Goal: Information Seeking & Learning: Check status

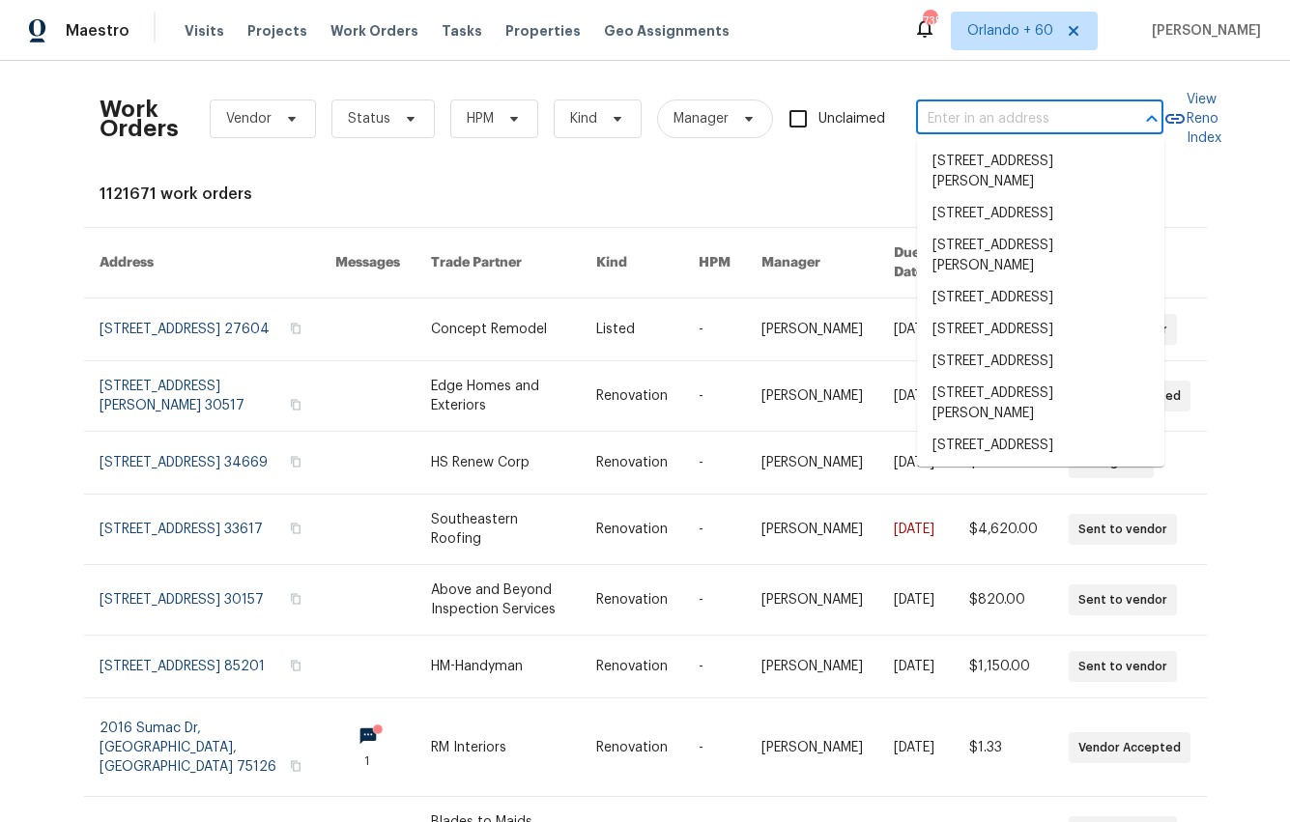
click at [994, 132] on input "text" at bounding box center [1012, 119] width 193 height 30
paste input "I've reached out to my maintenance colleagues for further details"
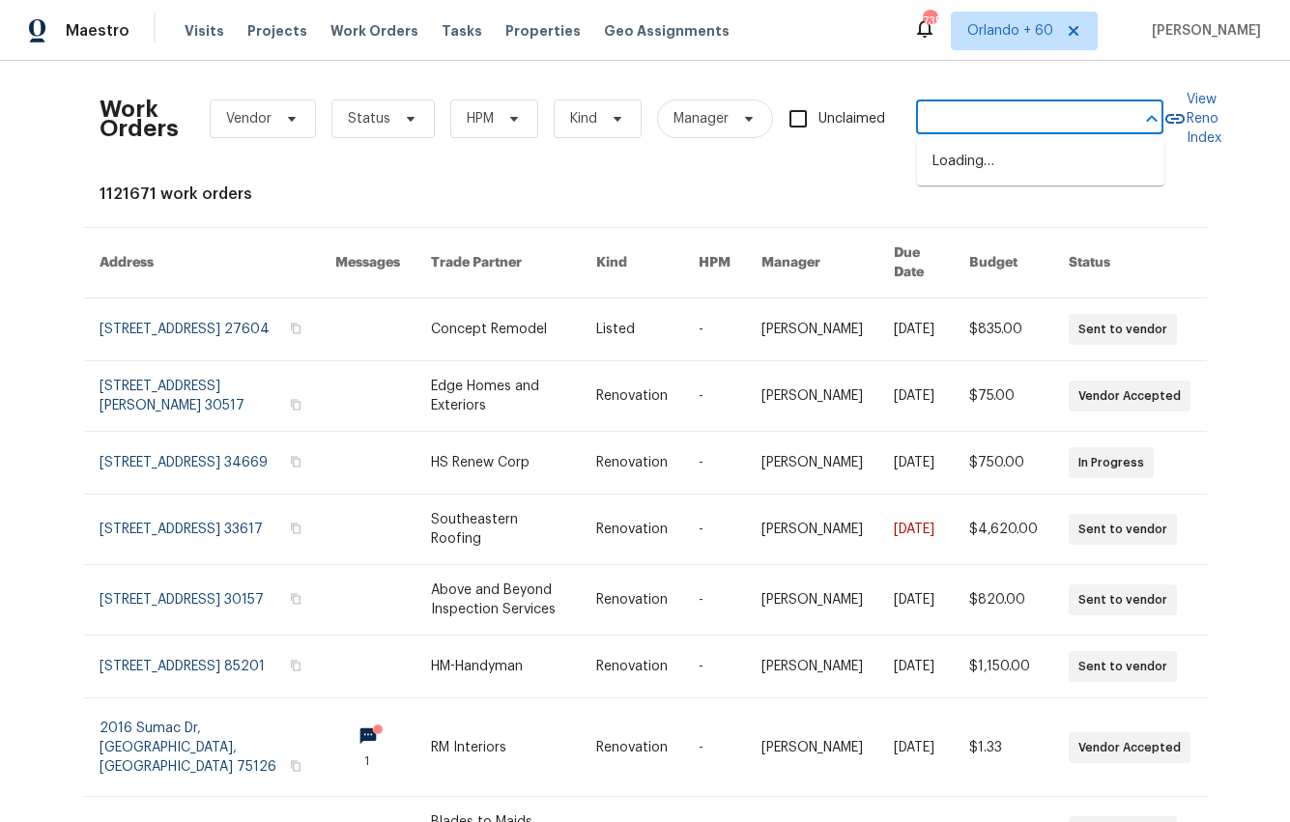
type input "I've reached out to my maintenance colleagues for further details"
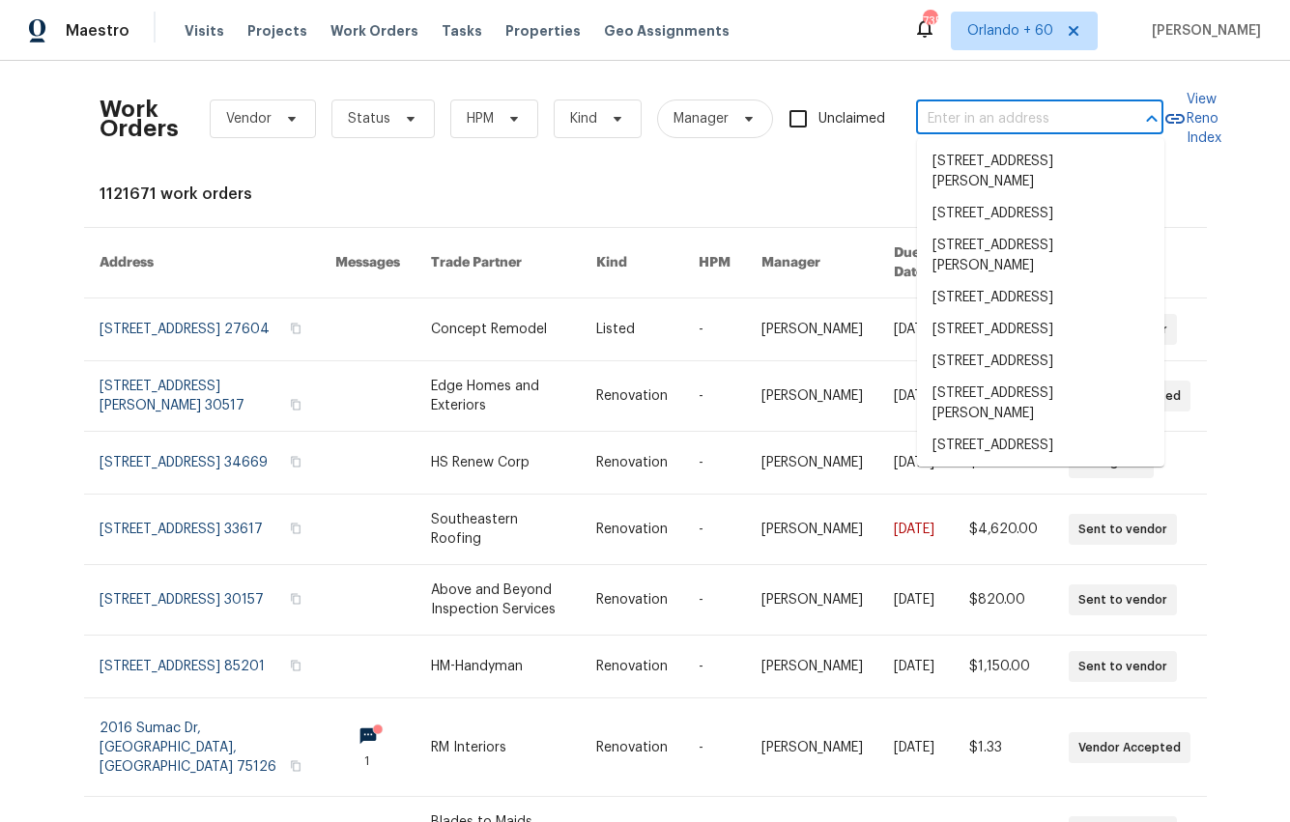
scroll to position [0, 0]
paste input "[STREET_ADDRESS]"
type input "[STREET_ADDRESS]"
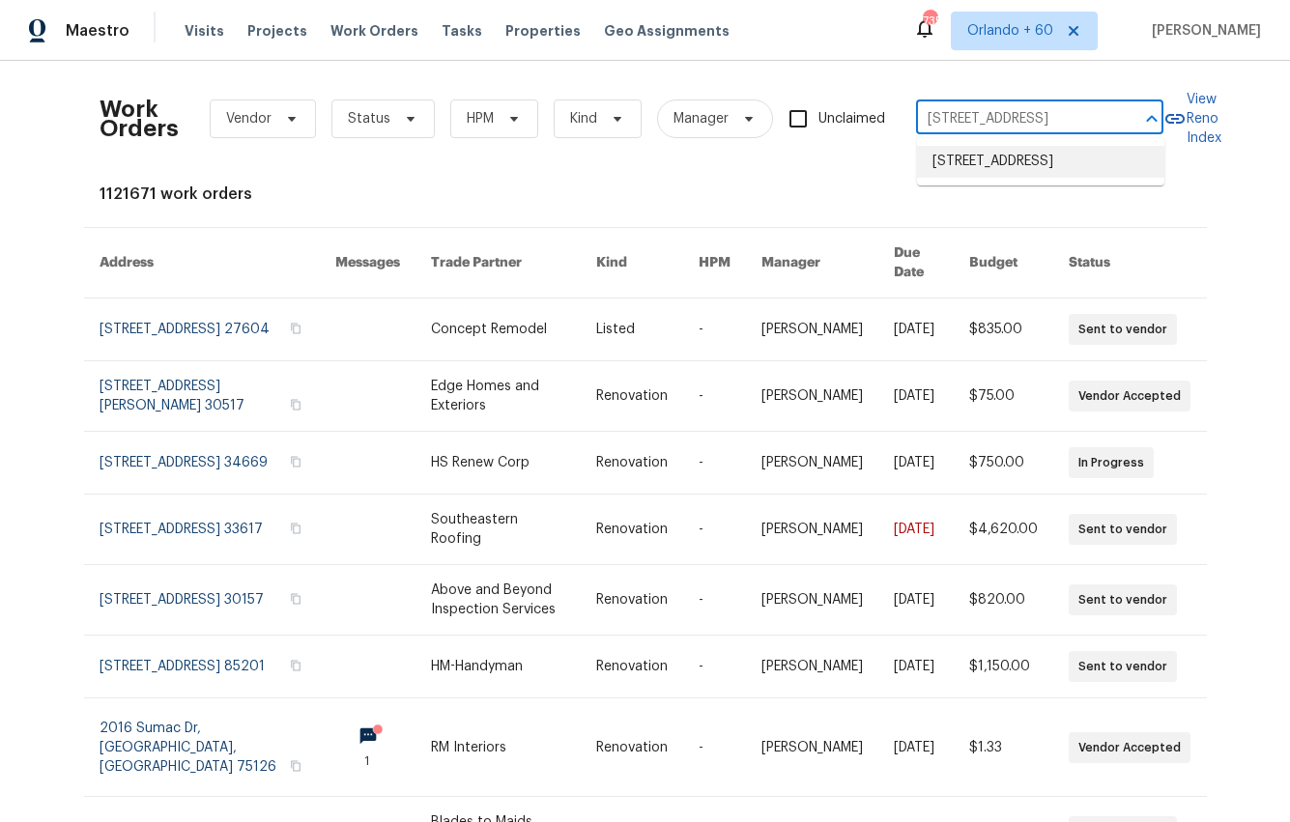
click at [985, 177] on li "[STREET_ADDRESS]" at bounding box center [1040, 162] width 247 height 32
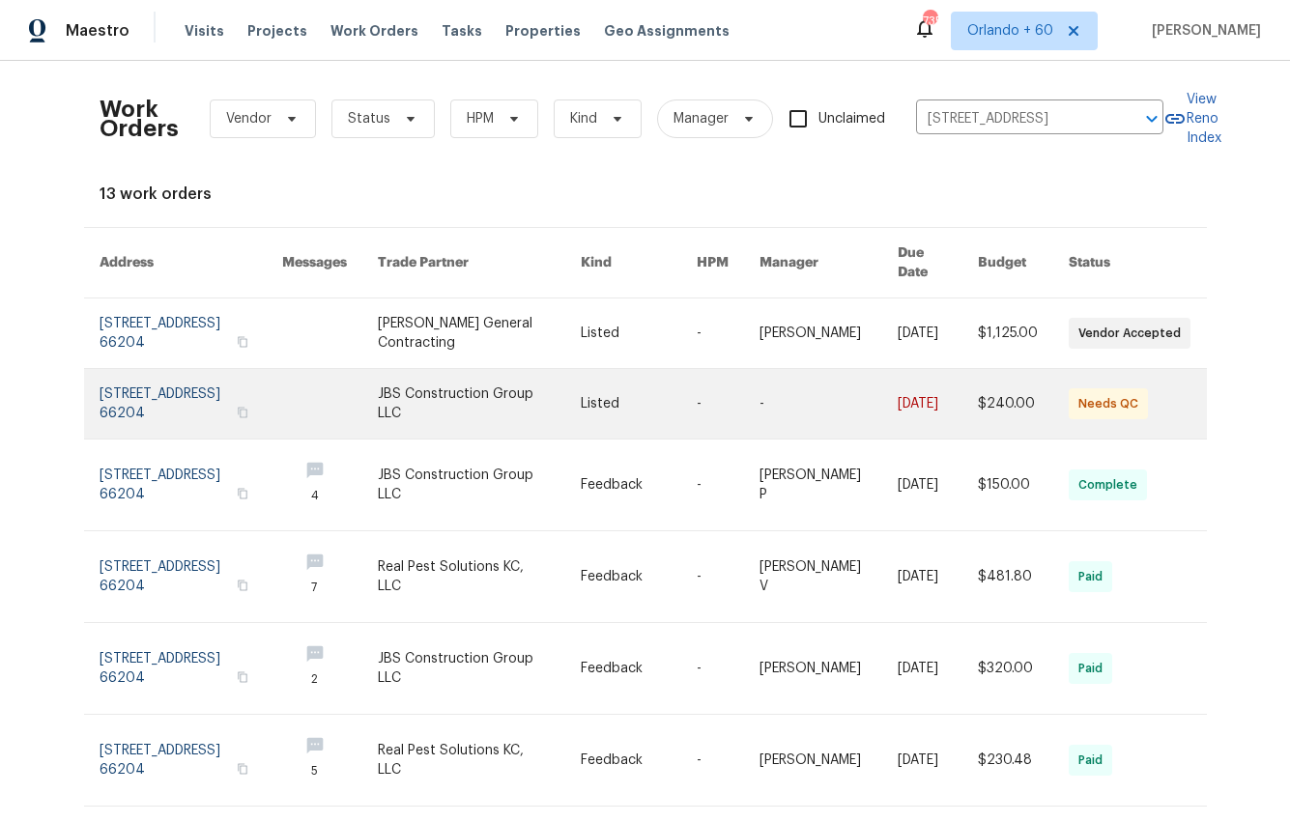
click at [423, 395] on link at bounding box center [479, 404] width 203 height 70
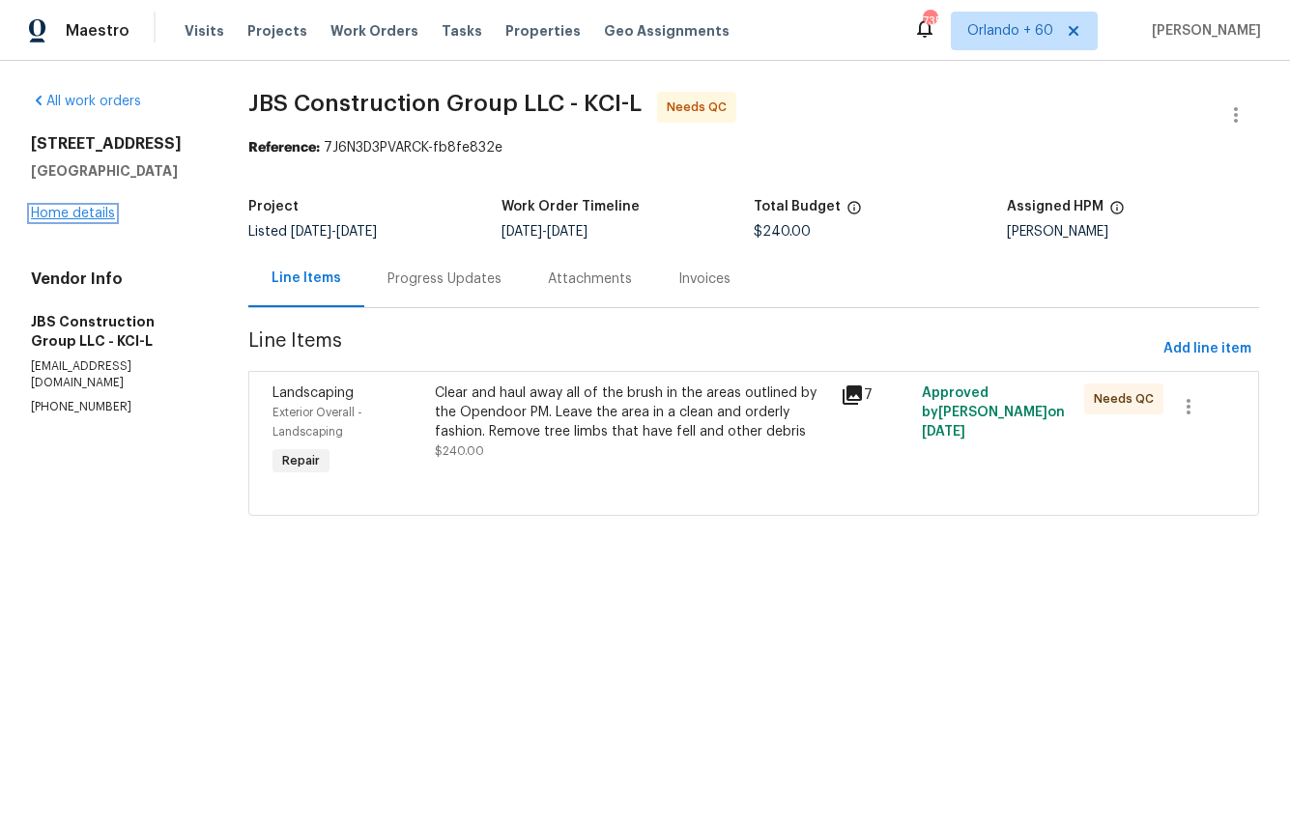
click at [79, 216] on link "Home details" at bounding box center [73, 214] width 84 height 14
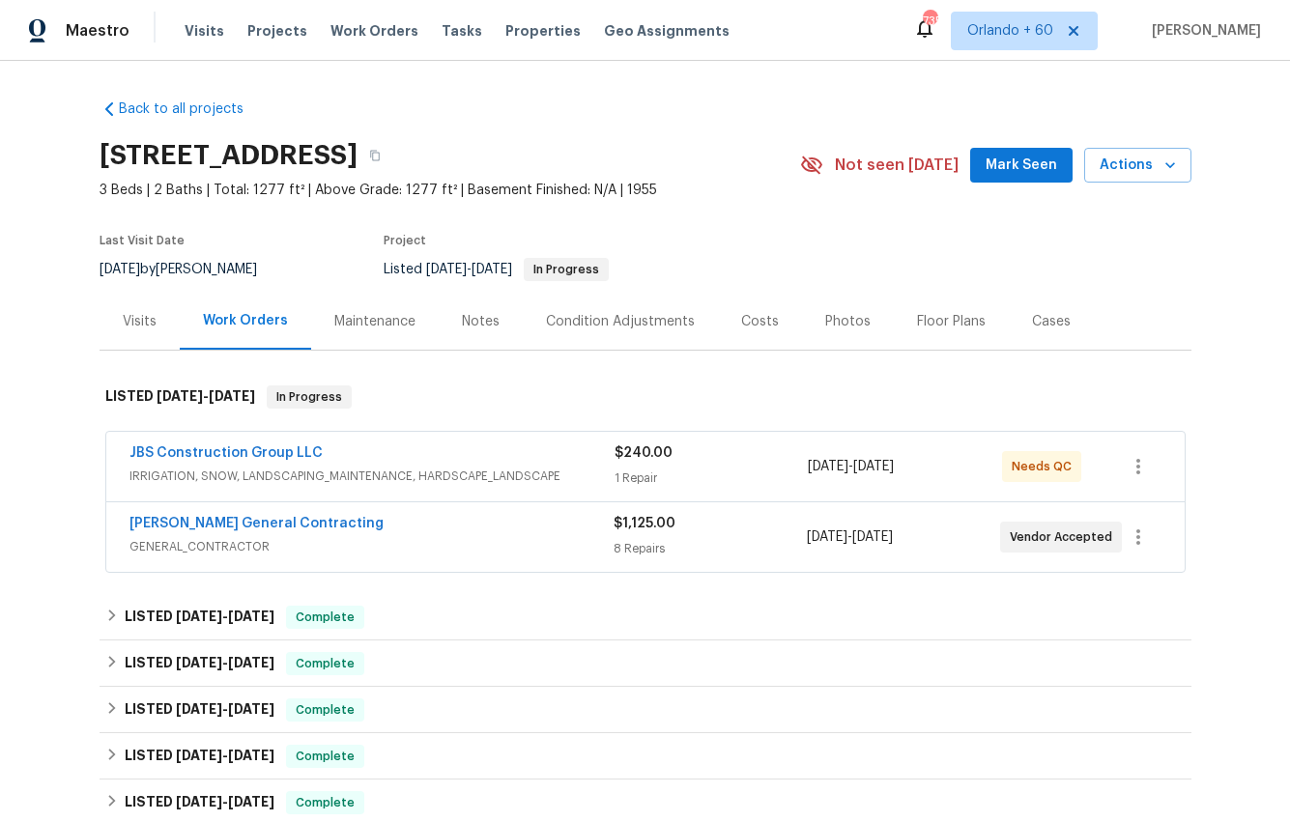
click at [354, 314] on div "Maintenance" at bounding box center [374, 321] width 81 height 19
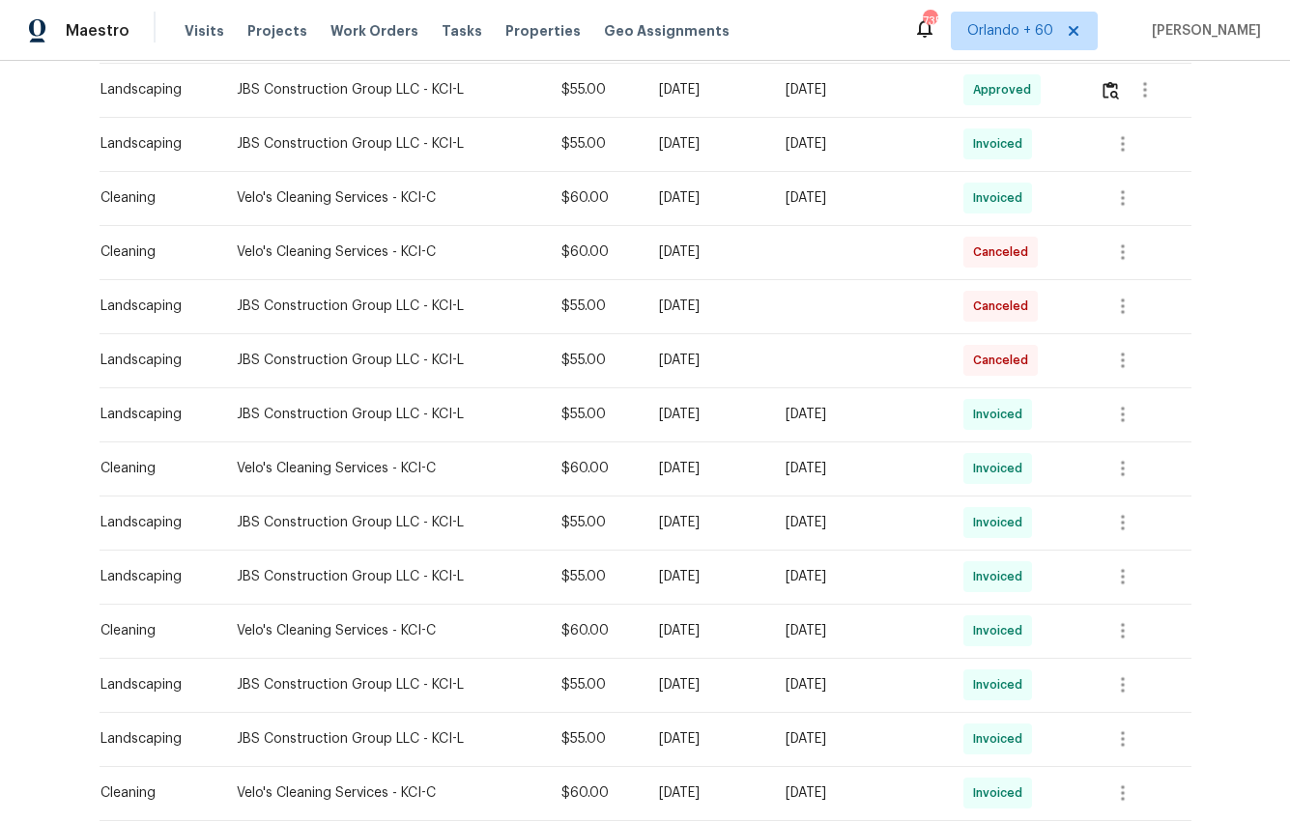
scroll to position [757, 0]
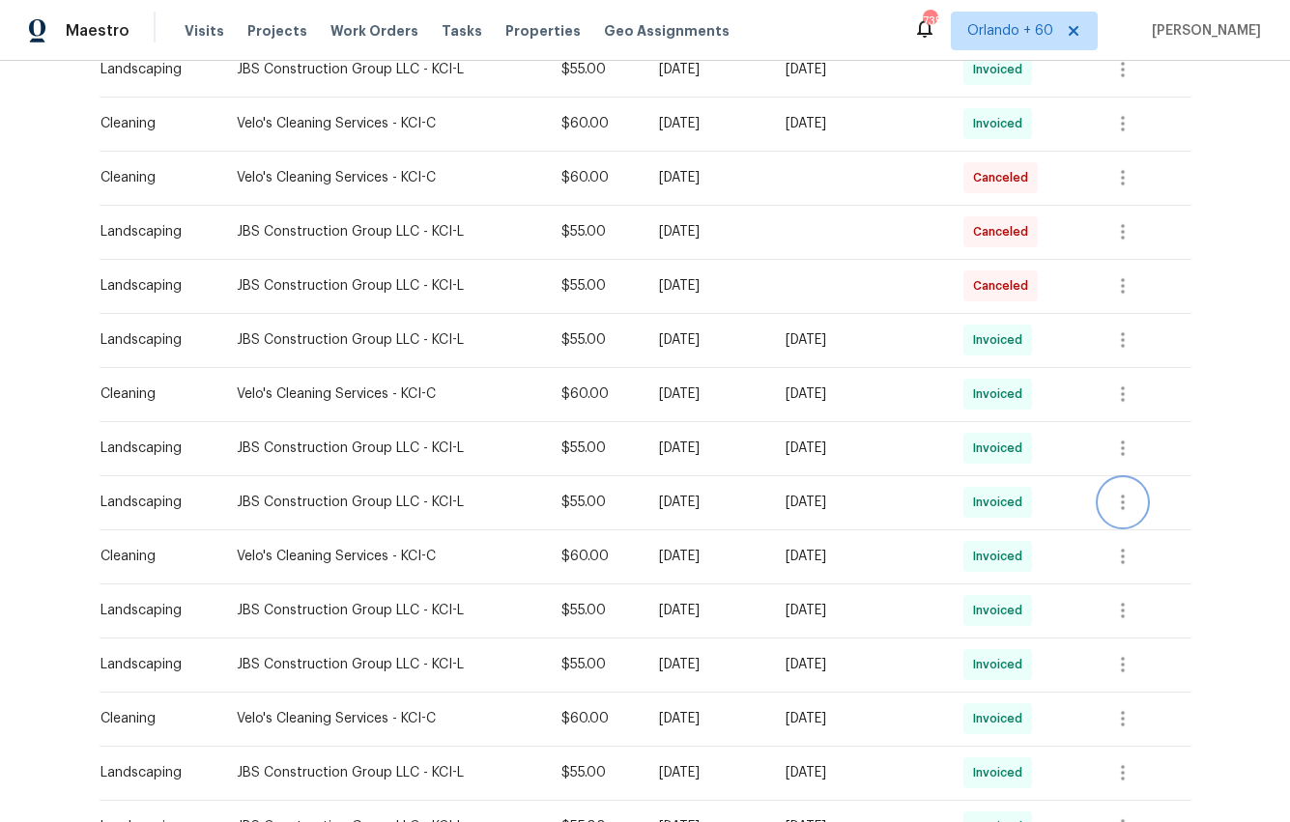
click at [1124, 496] on icon "button" at bounding box center [1122, 502] width 23 height 23
click at [1131, 534] on li "View details" at bounding box center [1172, 534] width 135 height 32
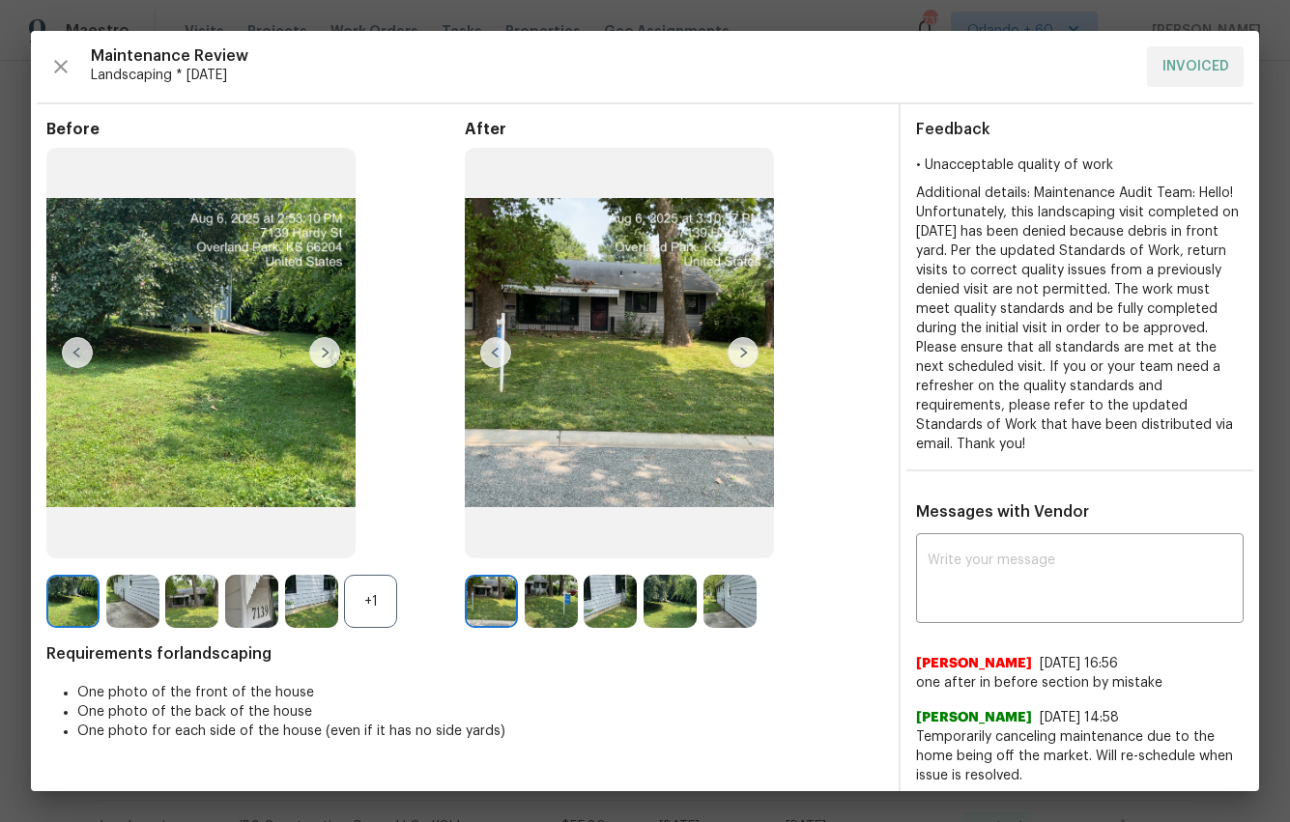
click at [741, 350] on img at bounding box center [742, 352] width 31 height 31
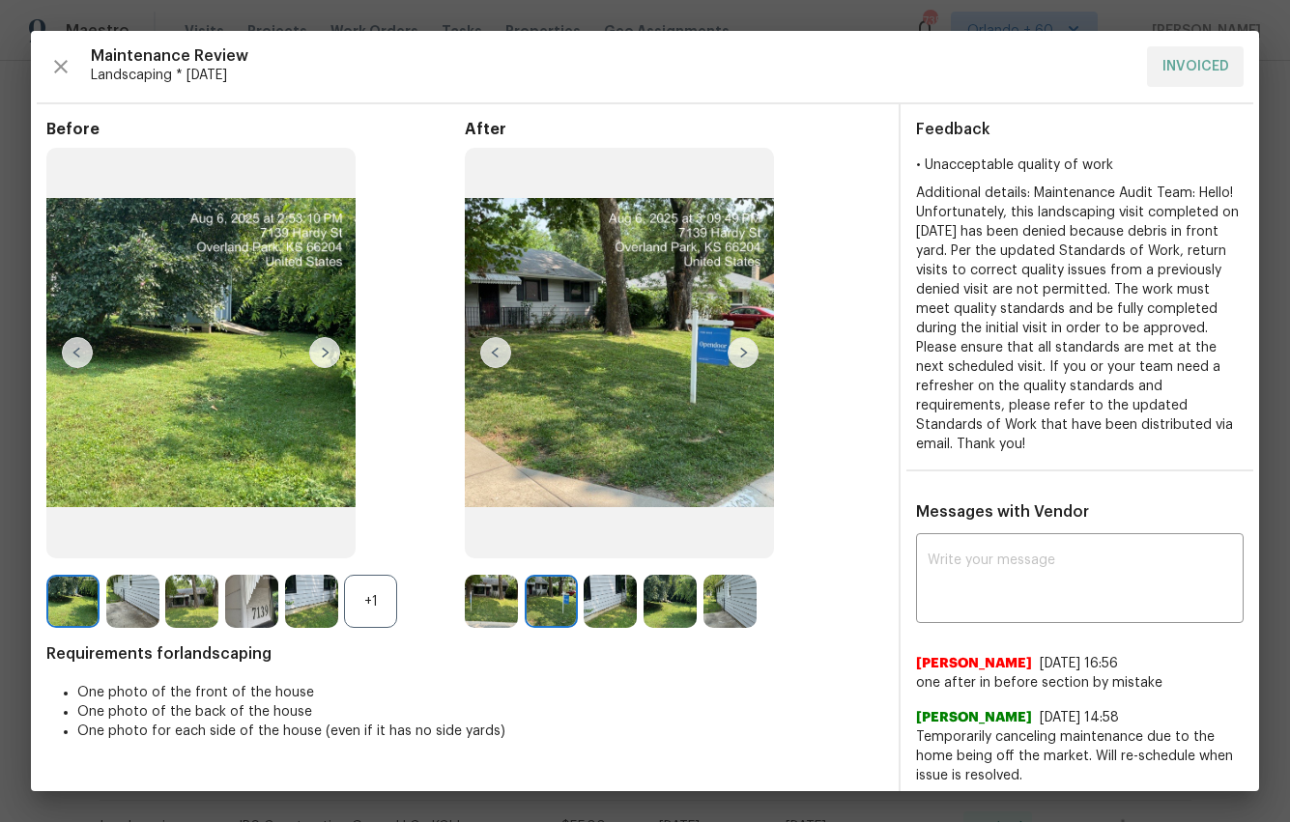
click at [741, 350] on img at bounding box center [742, 352] width 31 height 31
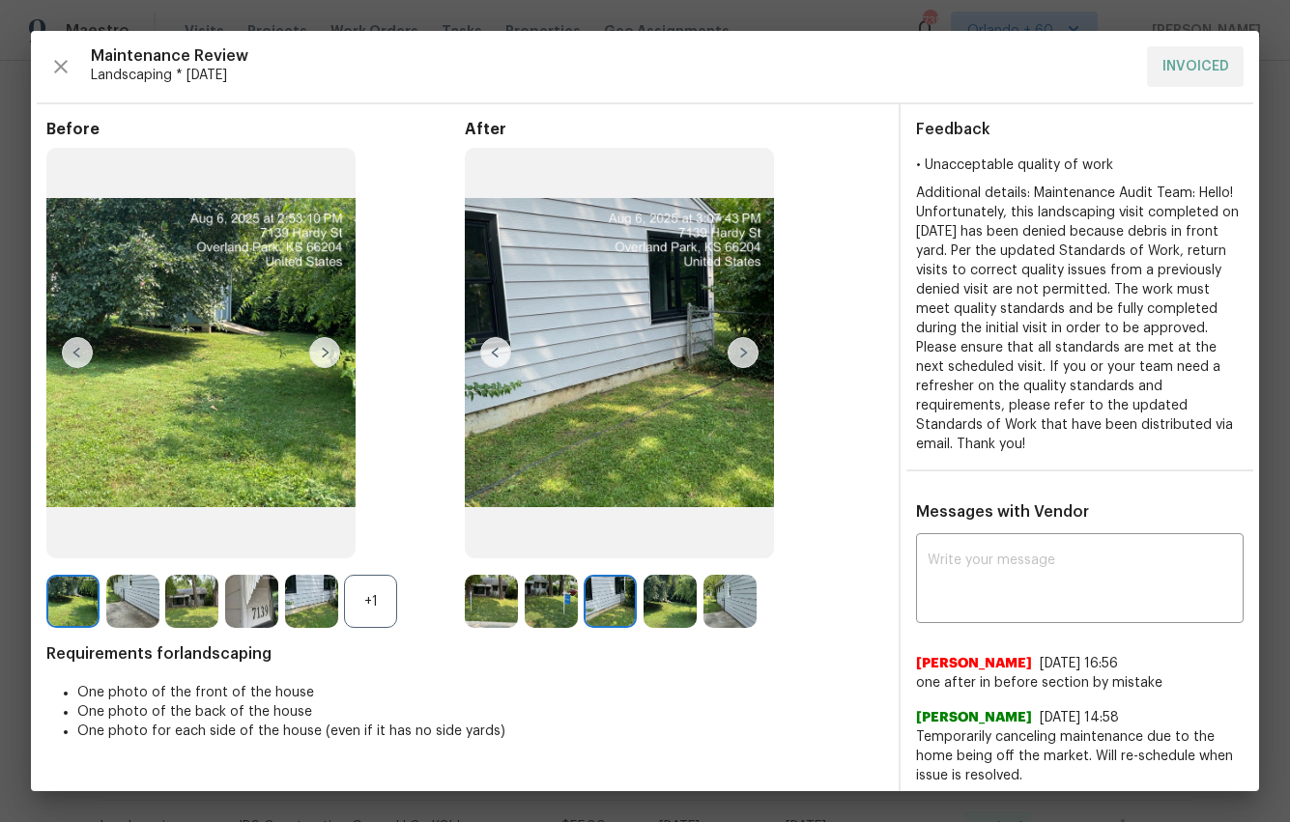
click at [741, 350] on img at bounding box center [742, 352] width 31 height 31
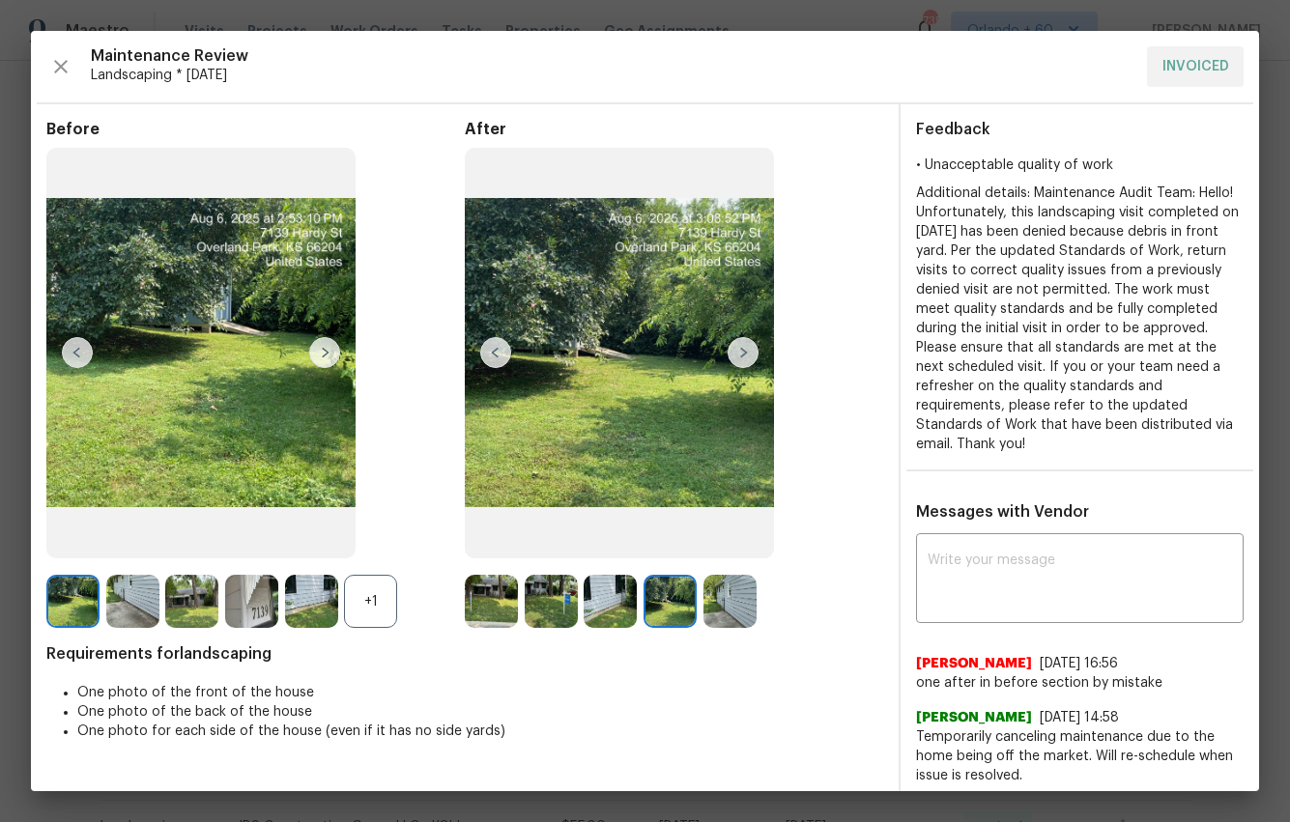
click at [741, 350] on img at bounding box center [742, 352] width 31 height 31
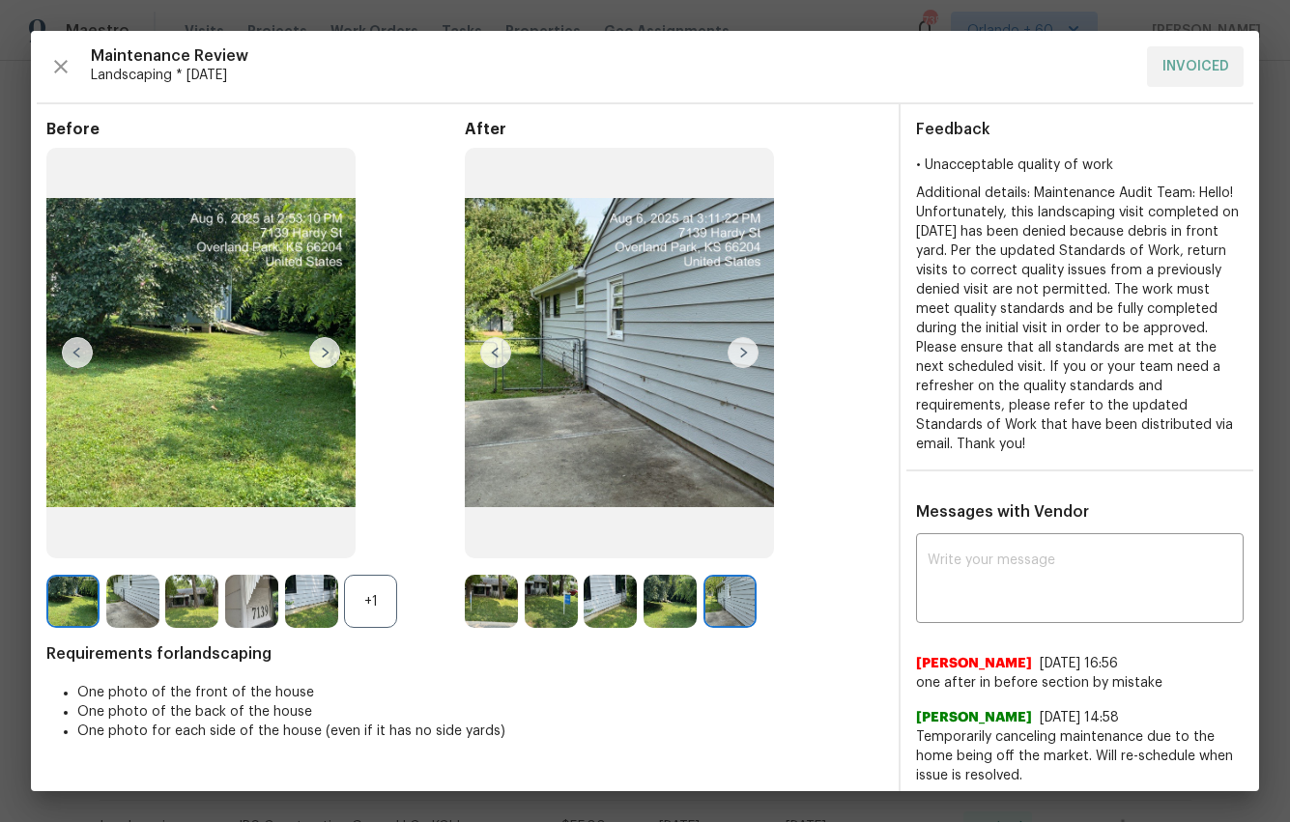
click at [741, 350] on img at bounding box center [742, 352] width 31 height 31
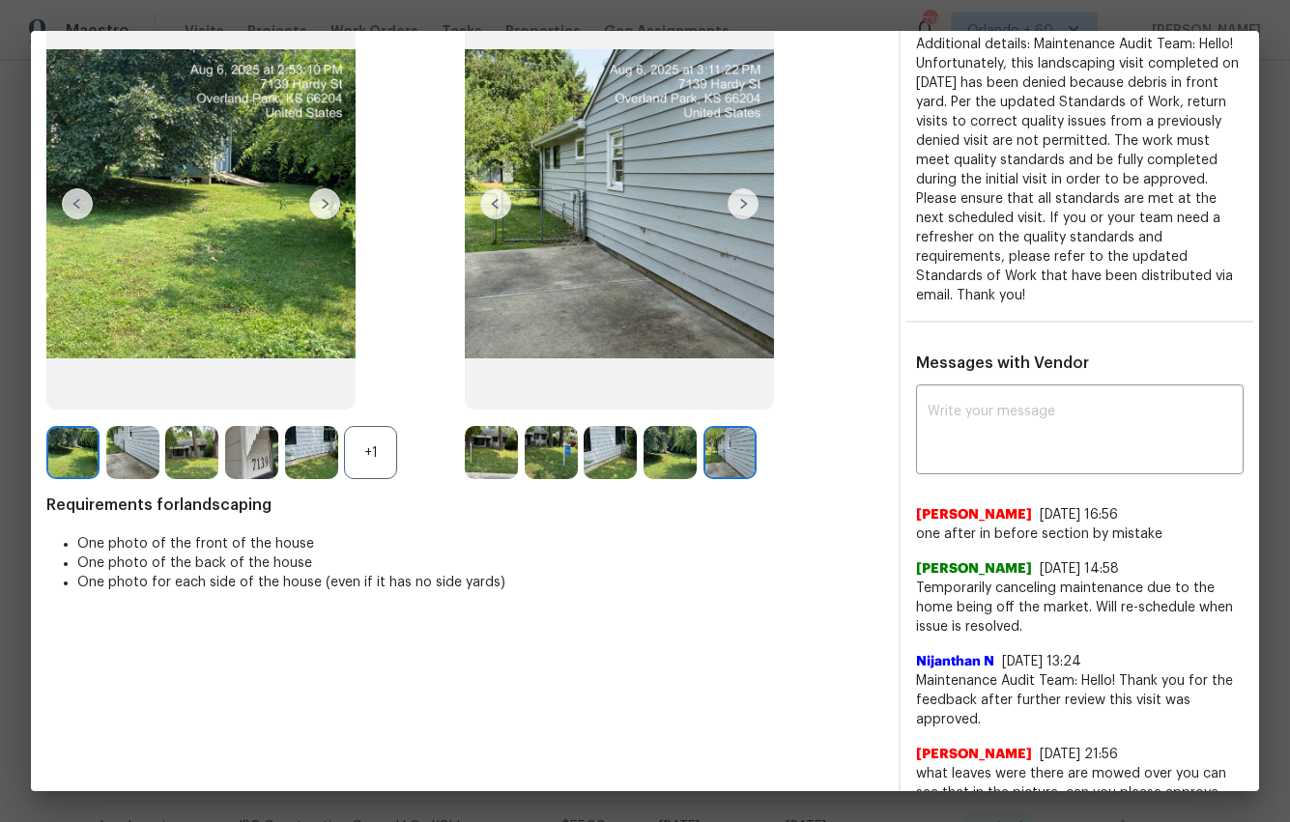
scroll to position [142, 0]
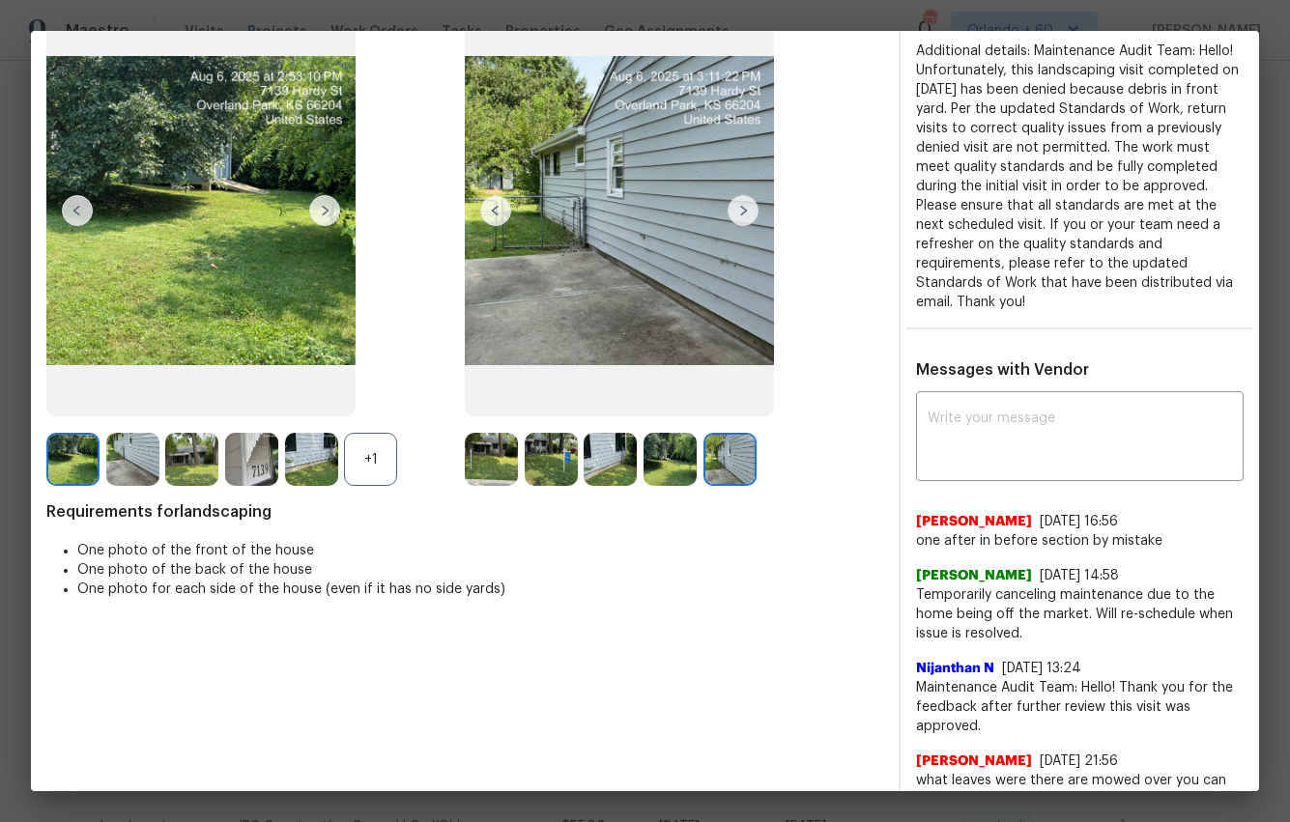
click at [742, 205] on img at bounding box center [742, 210] width 31 height 31
click at [739, 214] on img at bounding box center [742, 210] width 31 height 31
click at [666, 454] on img at bounding box center [669, 459] width 53 height 53
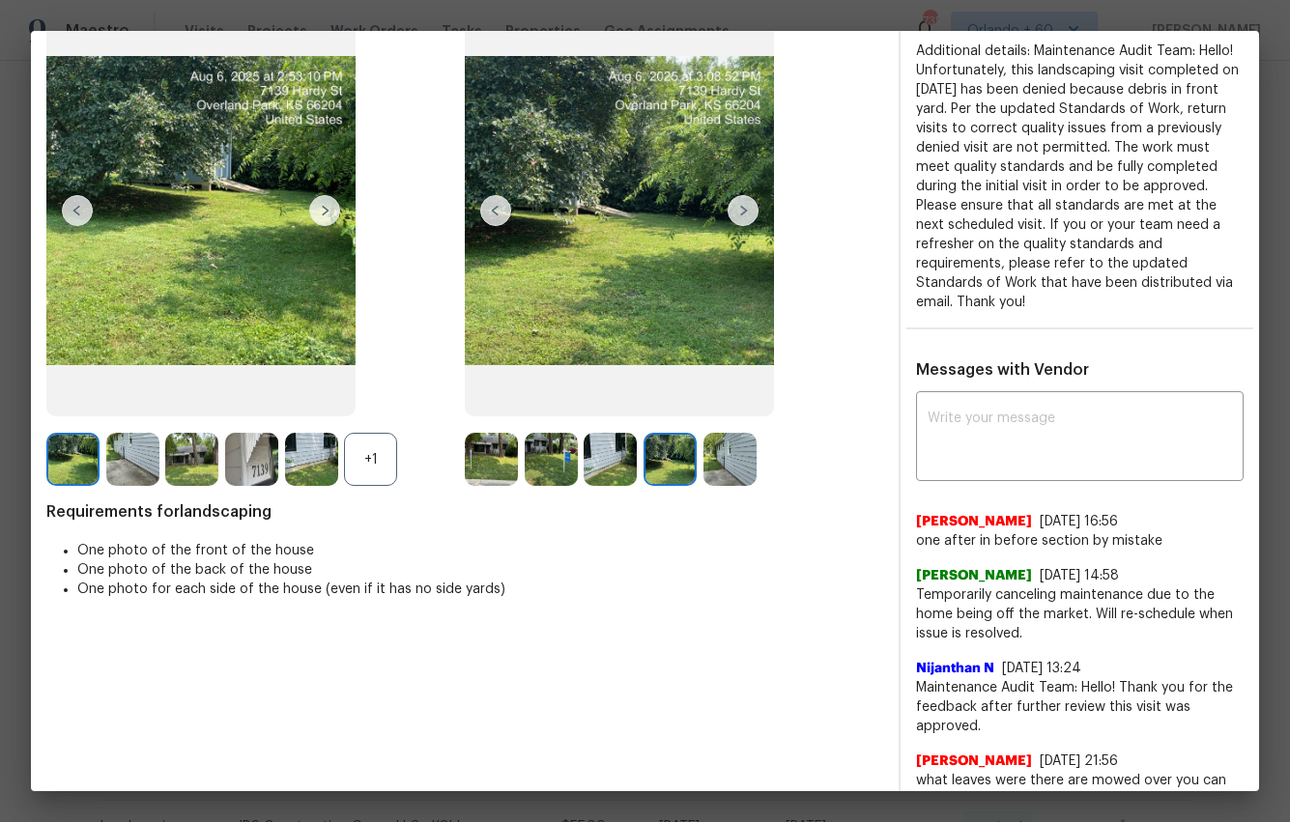
click at [506, 476] on img at bounding box center [491, 459] width 53 height 53
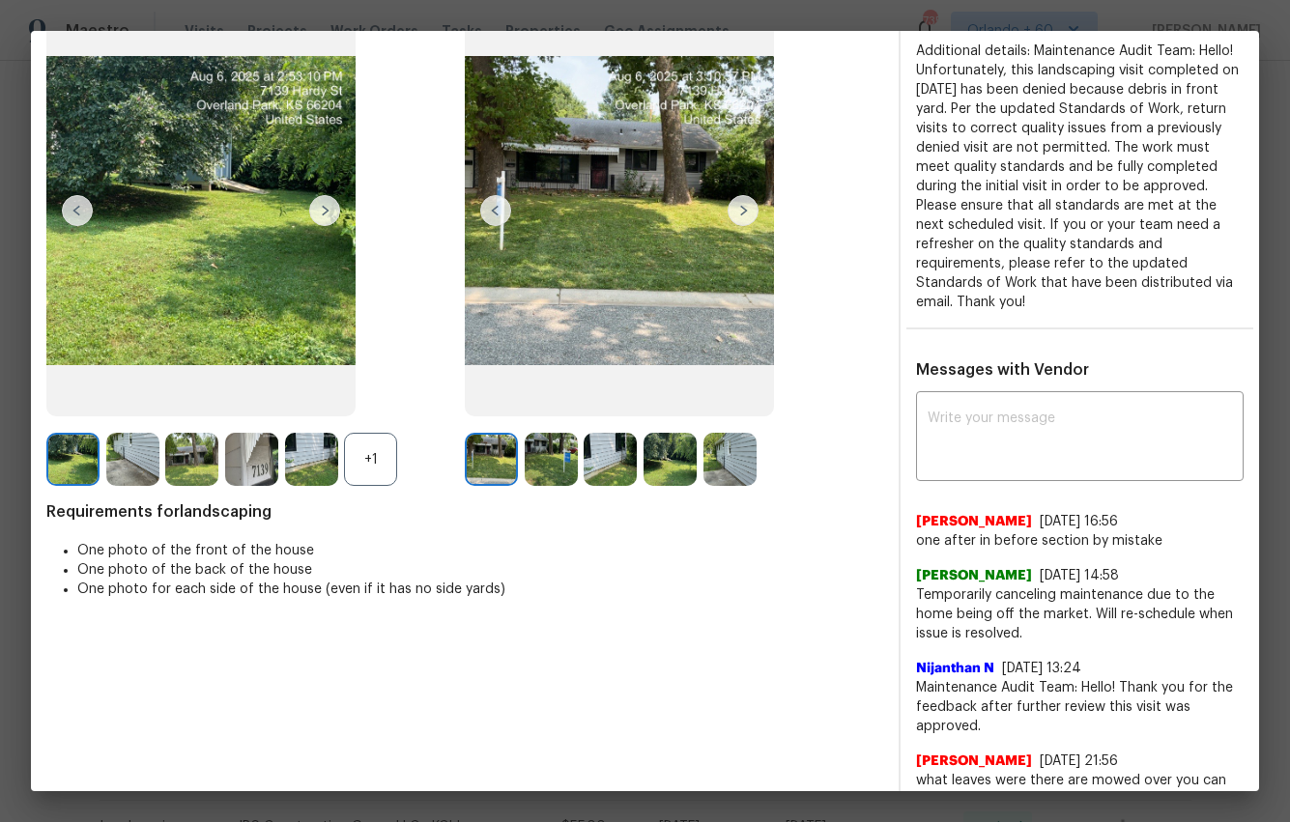
click at [533, 472] on img at bounding box center [551, 459] width 53 height 53
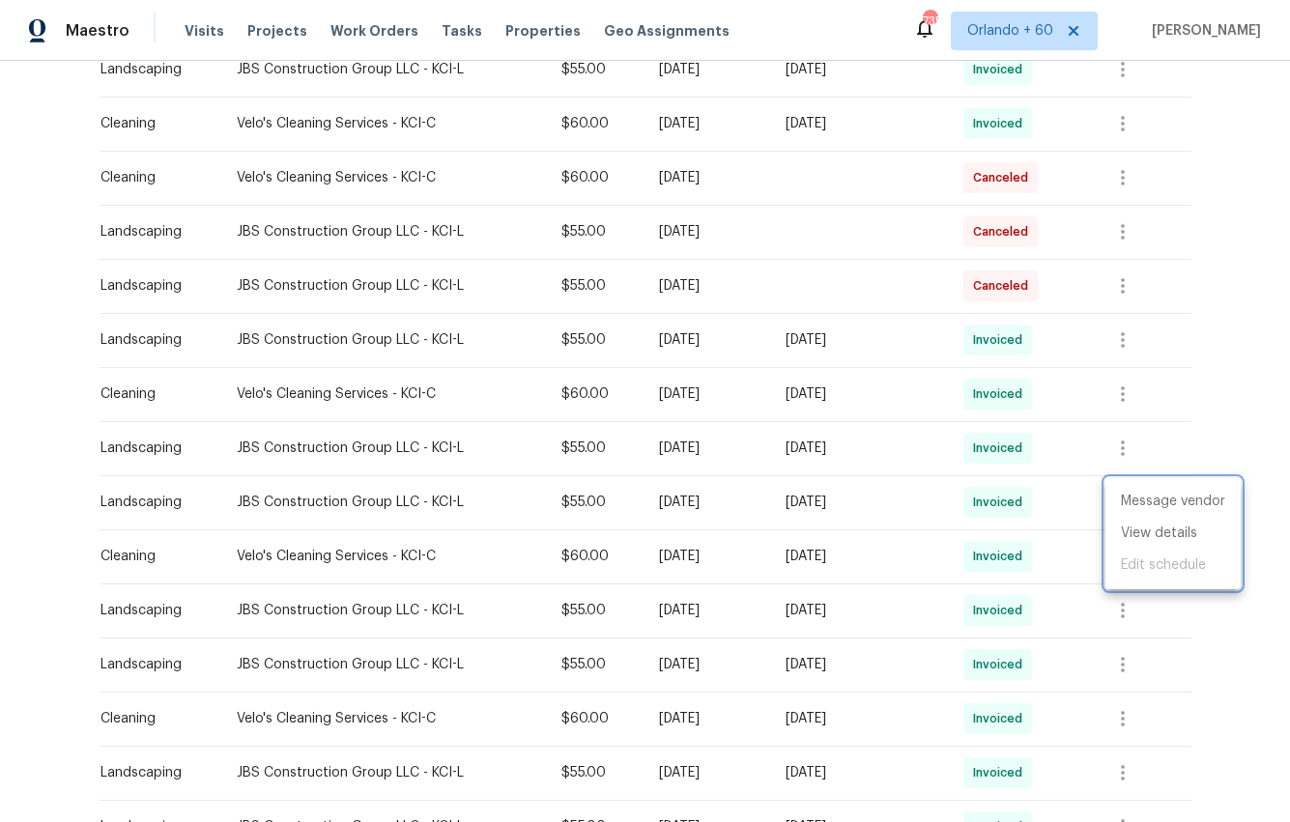
click at [1237, 441] on div at bounding box center [645, 411] width 1290 height 822
click at [1131, 442] on icon "button" at bounding box center [1122, 448] width 23 height 23
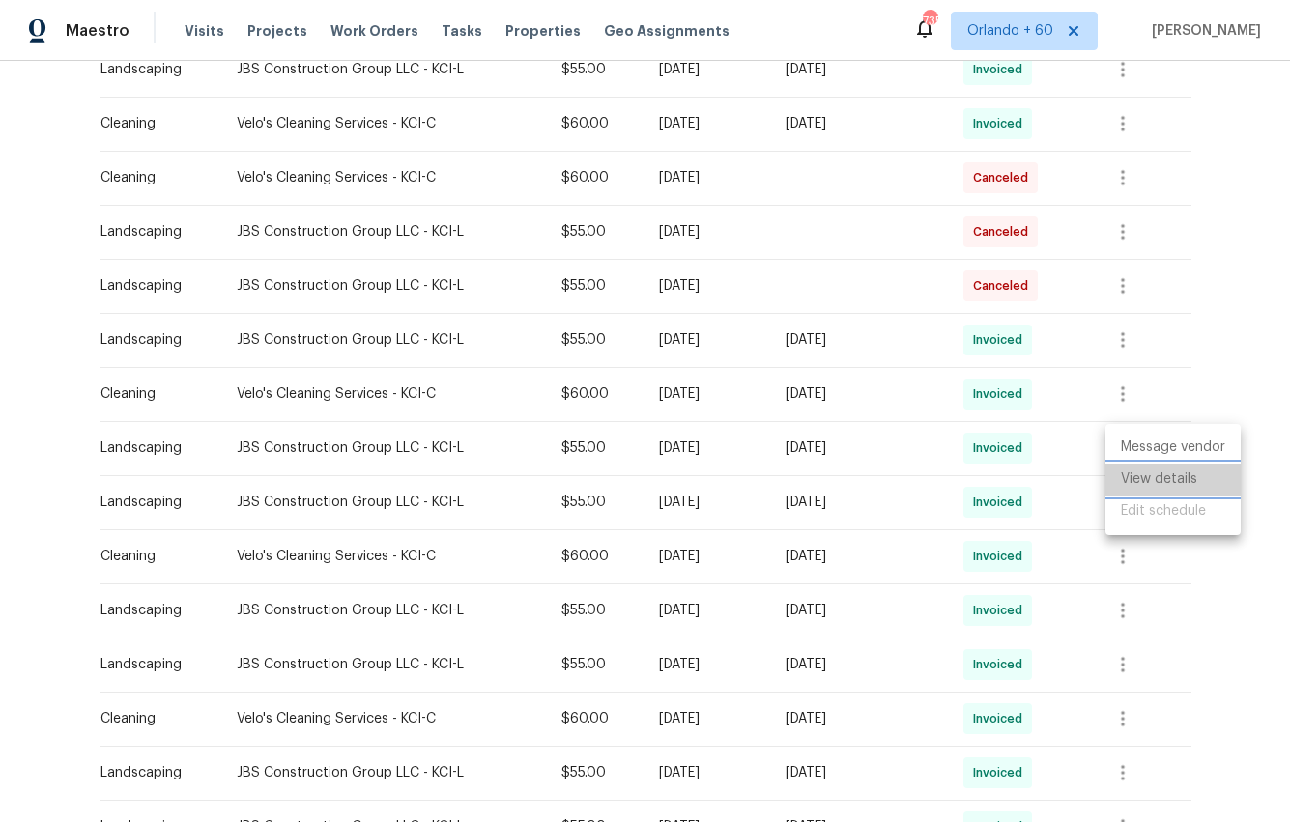
click at [1154, 477] on li "View details" at bounding box center [1172, 480] width 135 height 32
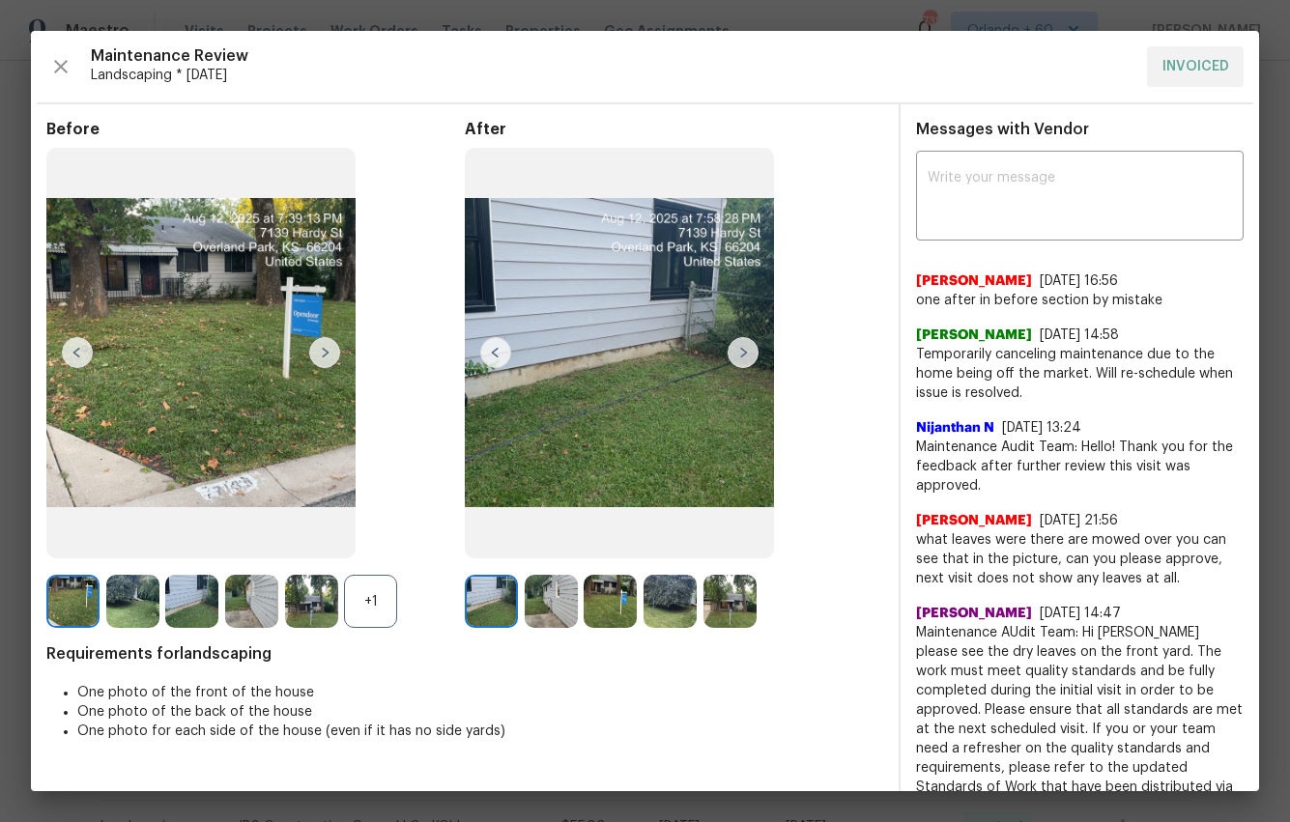
click at [736, 359] on img at bounding box center [742, 352] width 31 height 31
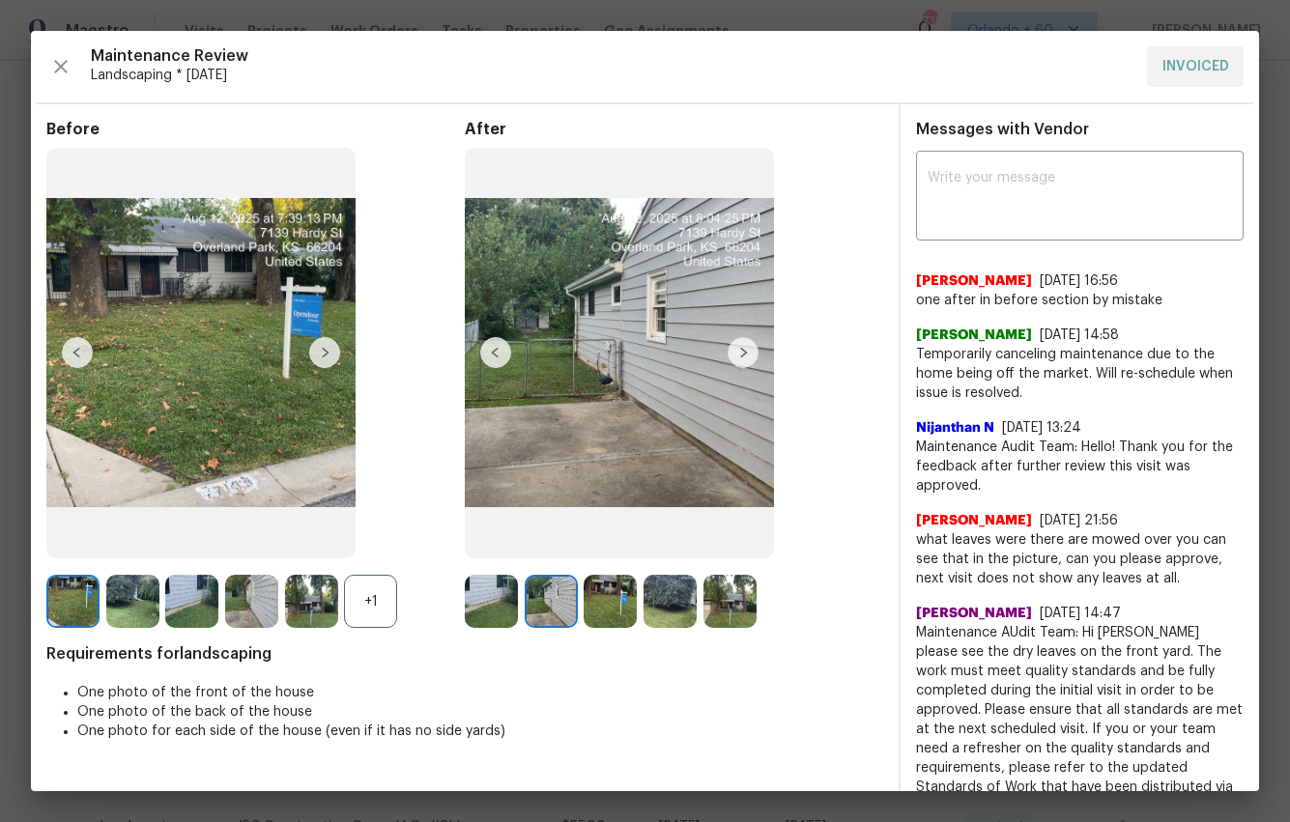
click at [743, 356] on img at bounding box center [742, 352] width 31 height 31
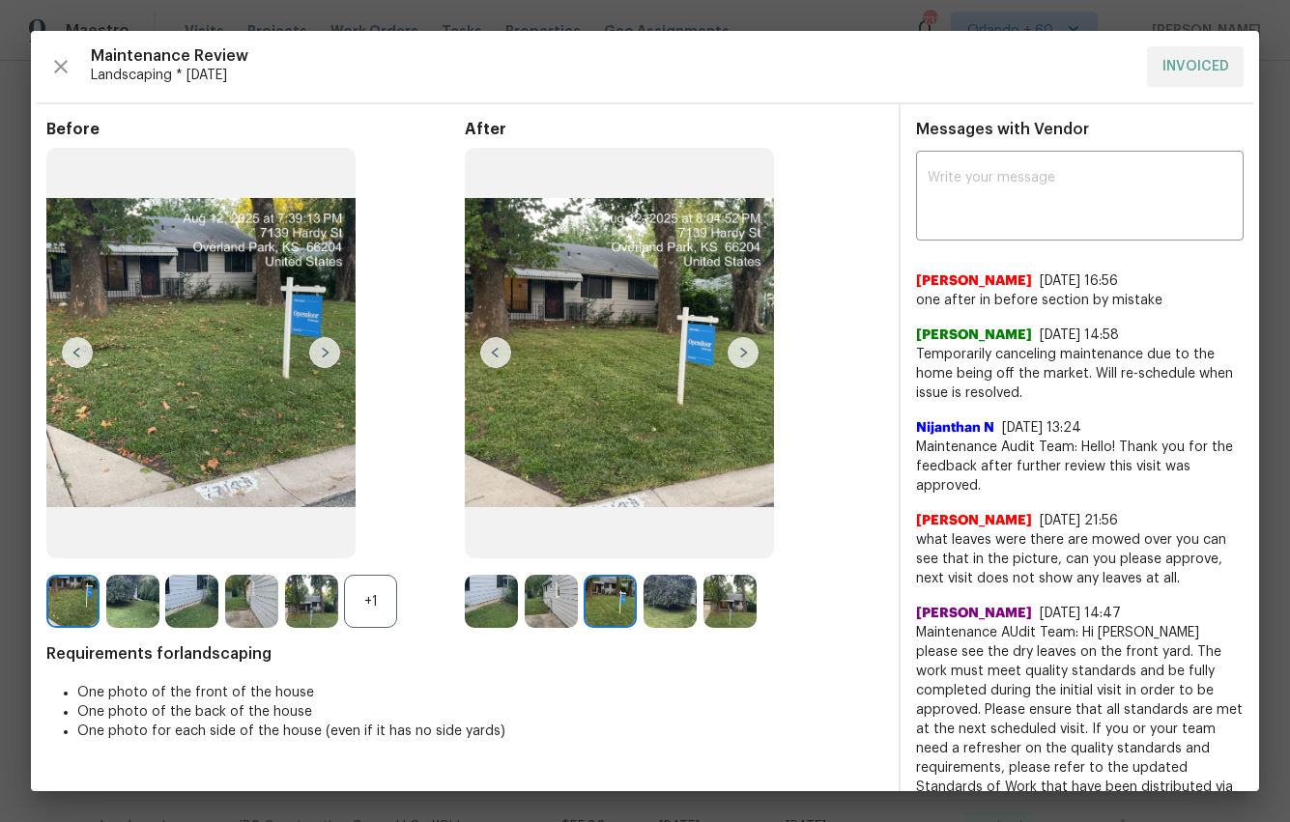
click at [743, 356] on img at bounding box center [742, 352] width 31 height 31
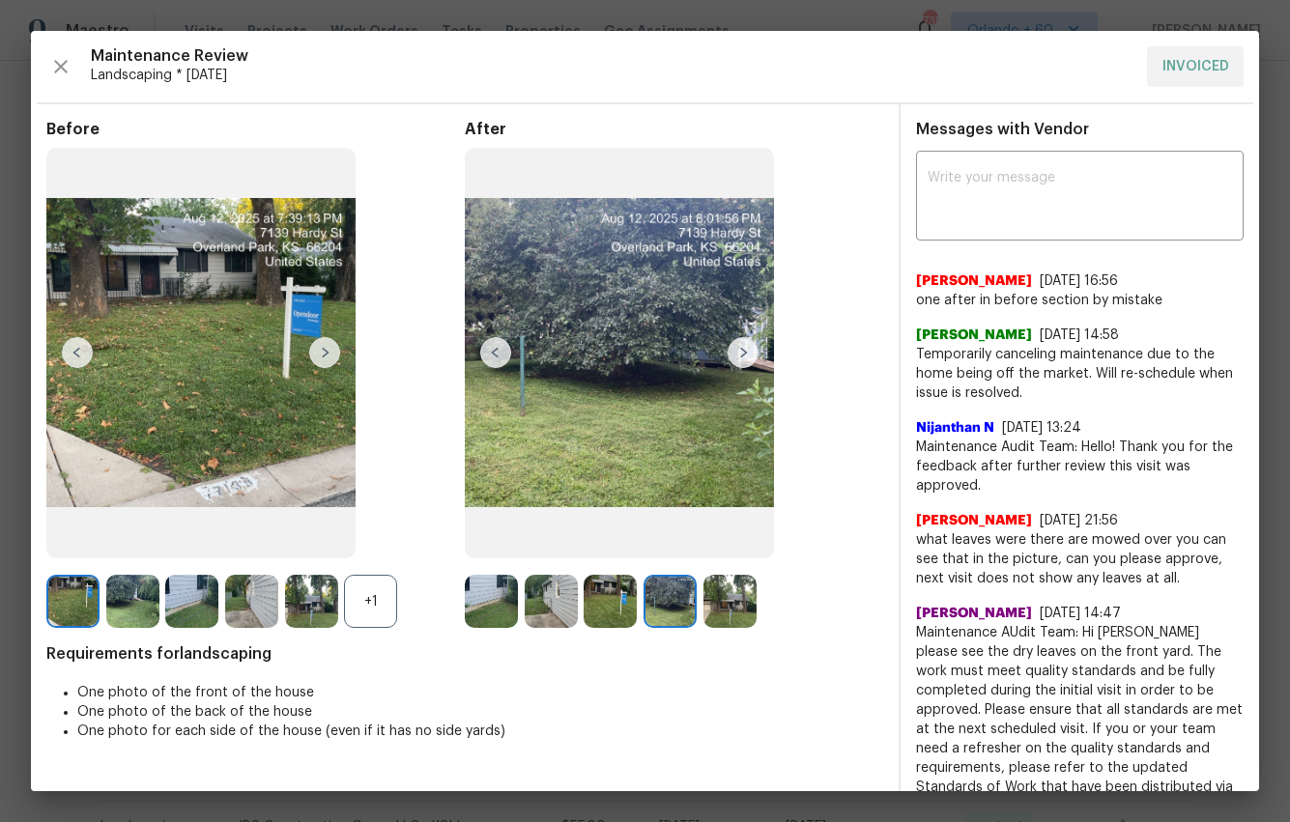
click at [743, 356] on img at bounding box center [742, 352] width 31 height 31
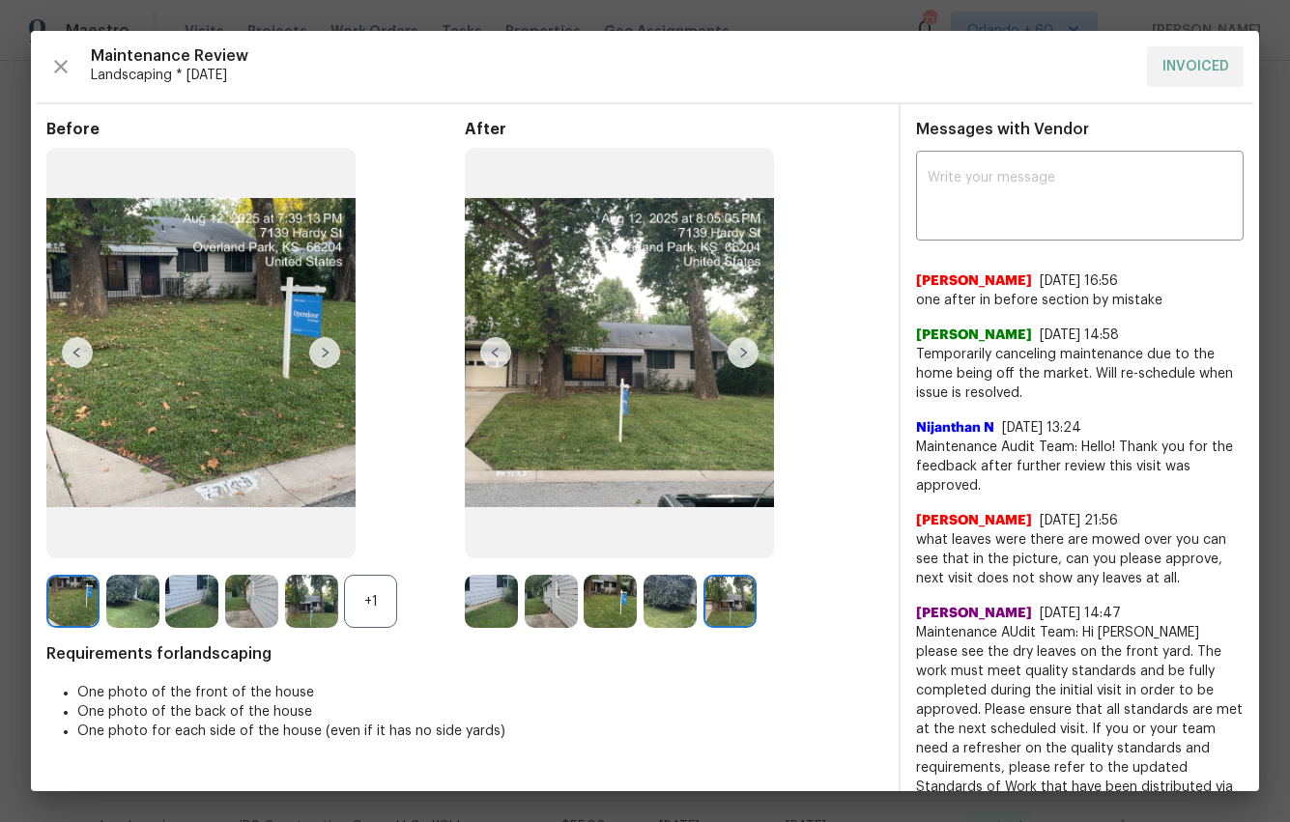
click at [743, 356] on img at bounding box center [742, 352] width 31 height 31
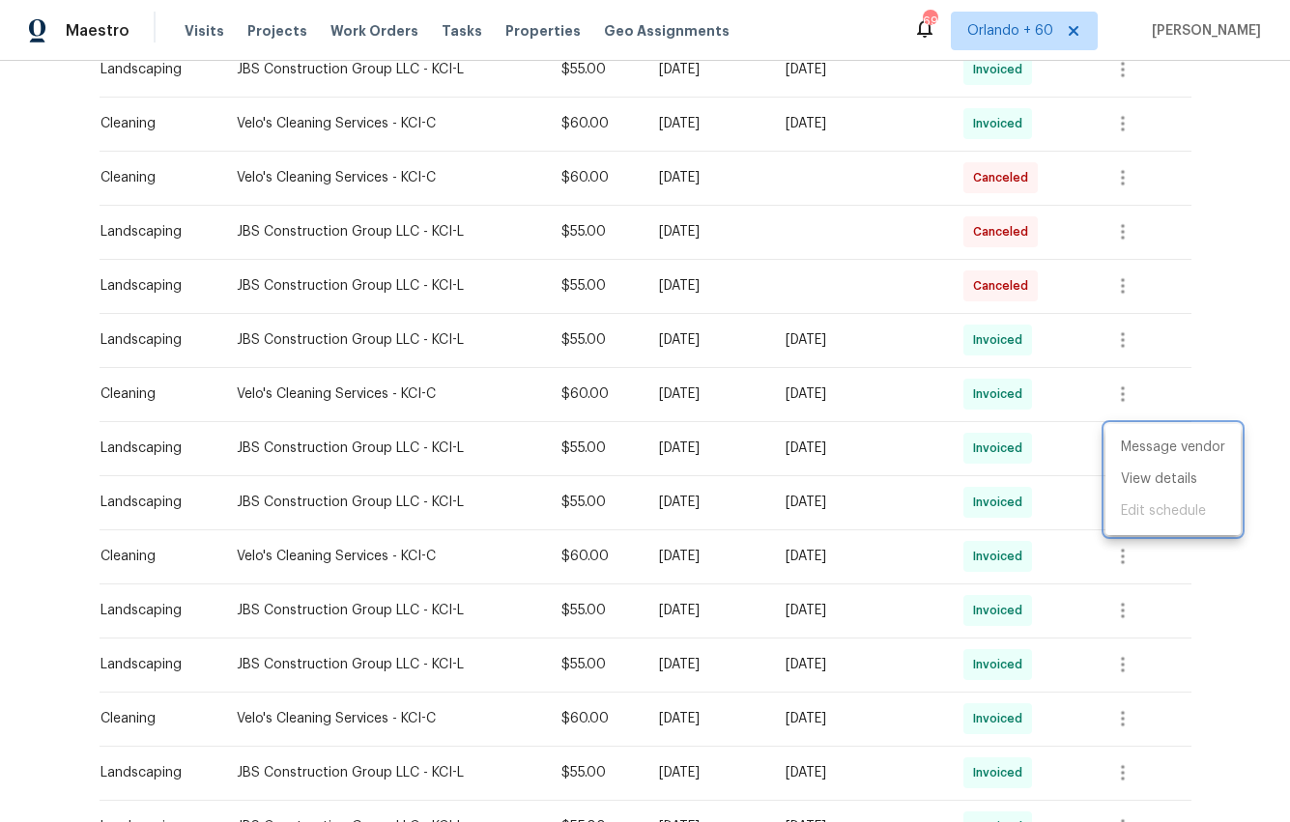
click at [65, 155] on div at bounding box center [645, 411] width 1290 height 822
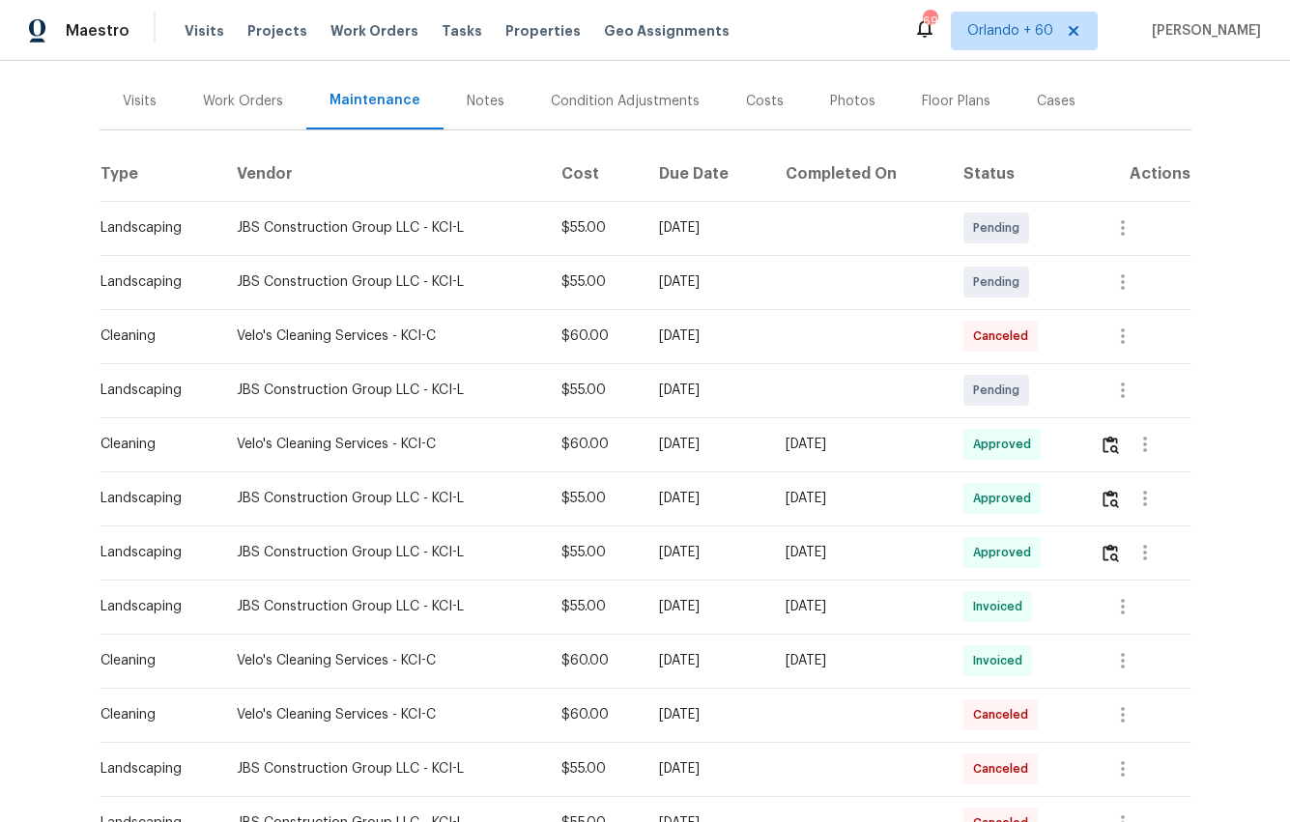
scroll to position [0, 0]
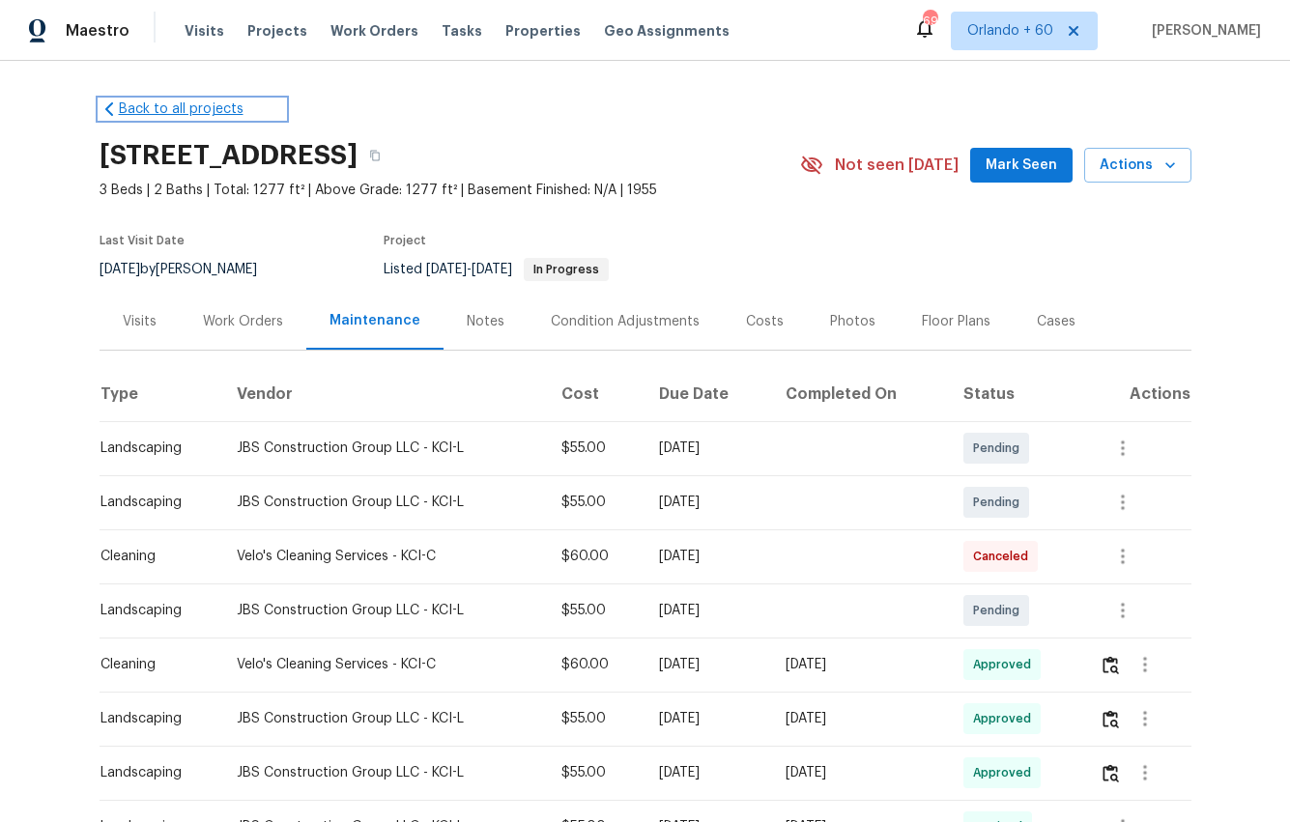
click at [227, 108] on link "Back to all projects" at bounding box center [192, 109] width 185 height 19
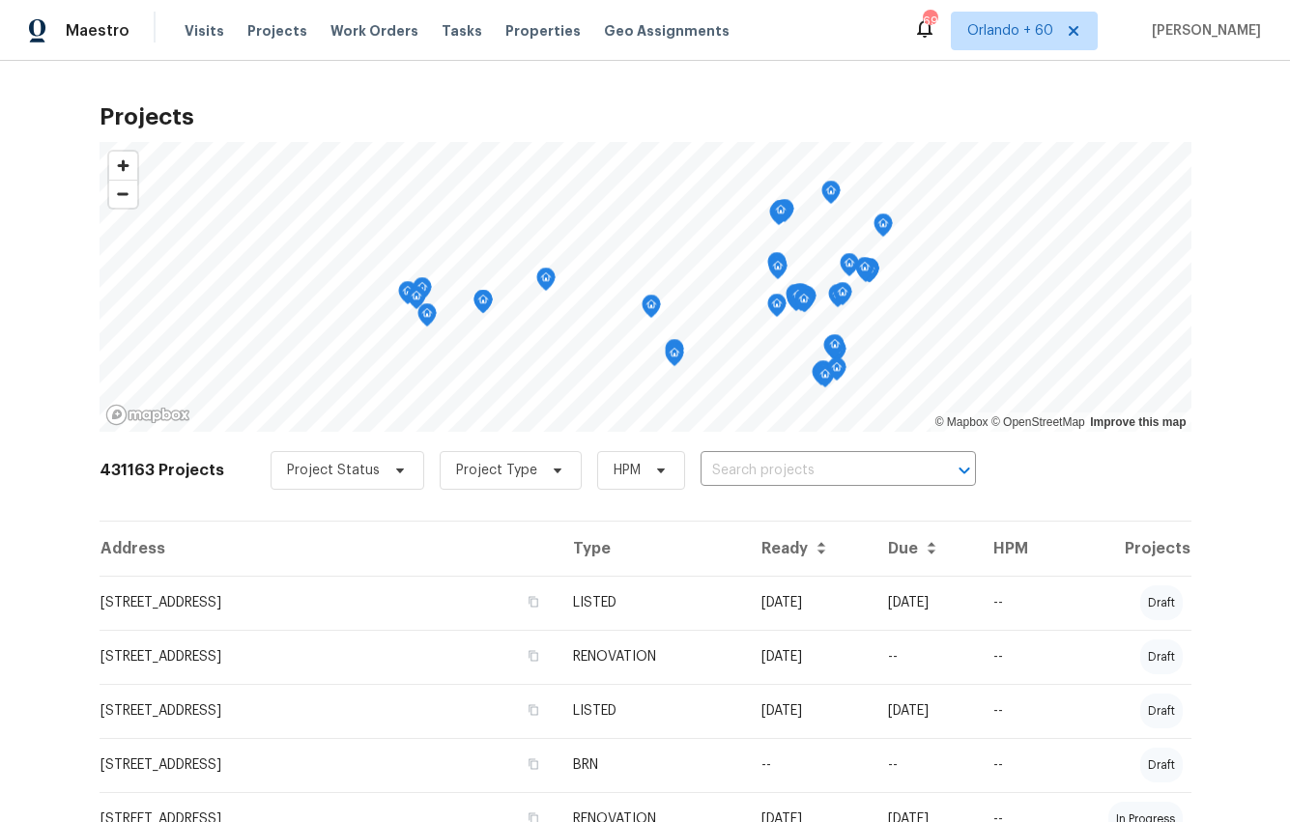
click at [702, 468] on input "text" at bounding box center [810, 471] width 221 height 30
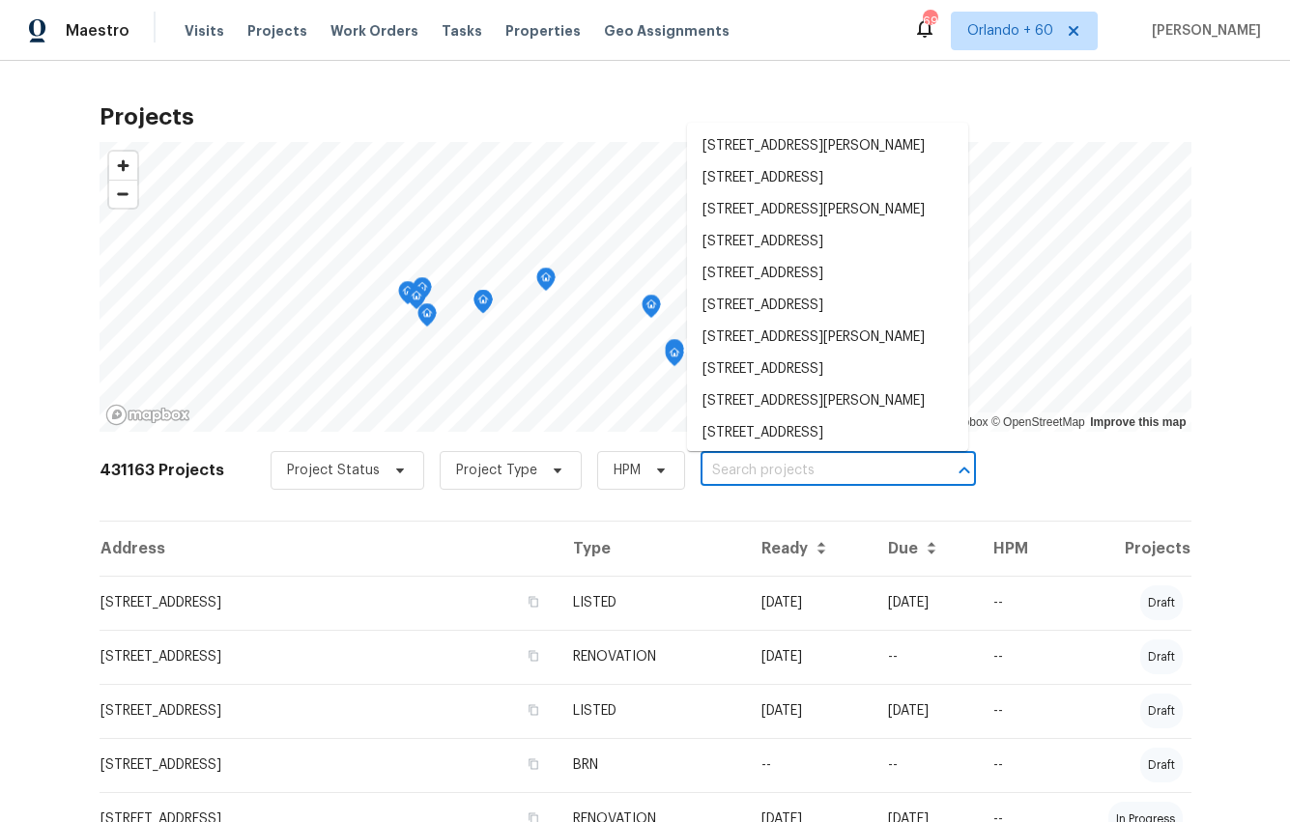
paste input "[STREET_ADDRESS]"
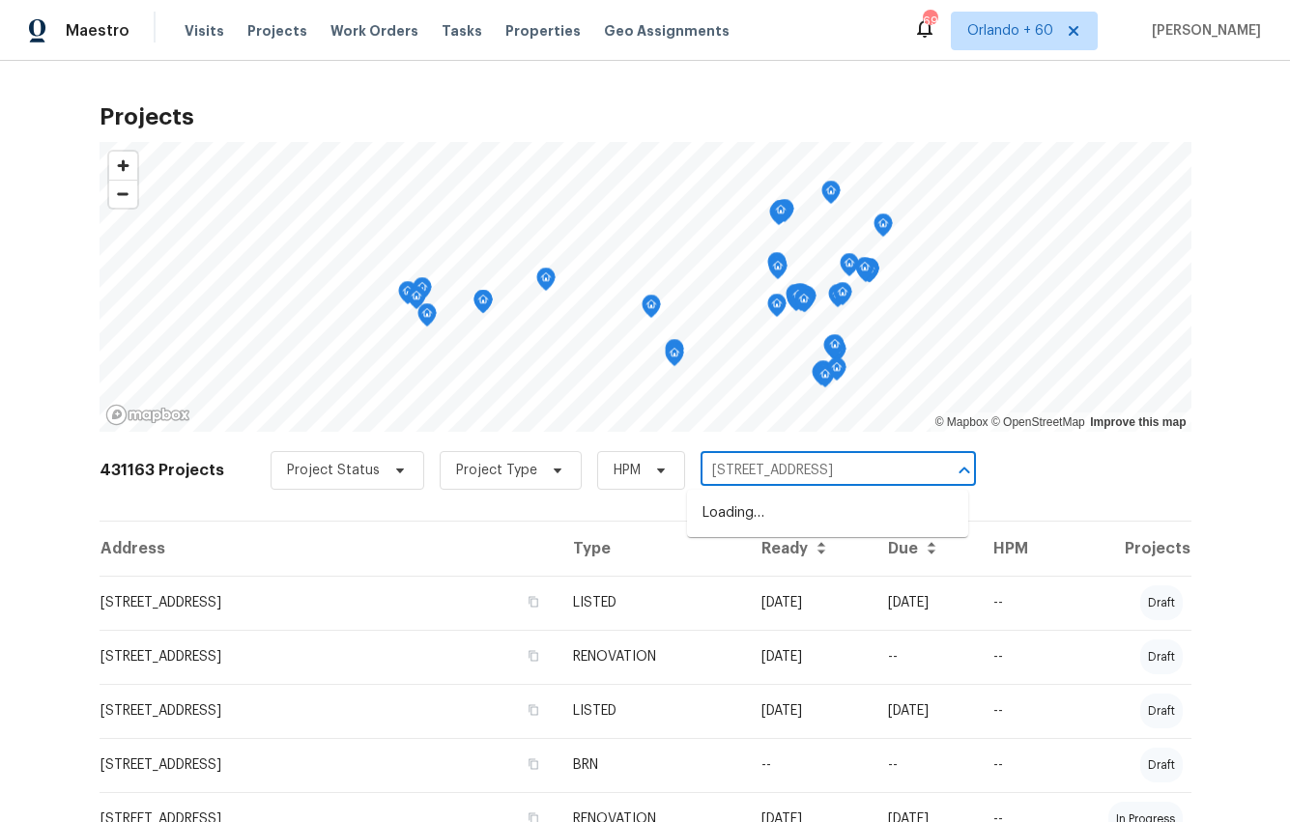
type input "[STREET_ADDRESS]"
click at [756, 513] on li "[STREET_ADDRESS]" at bounding box center [827, 514] width 281 height 32
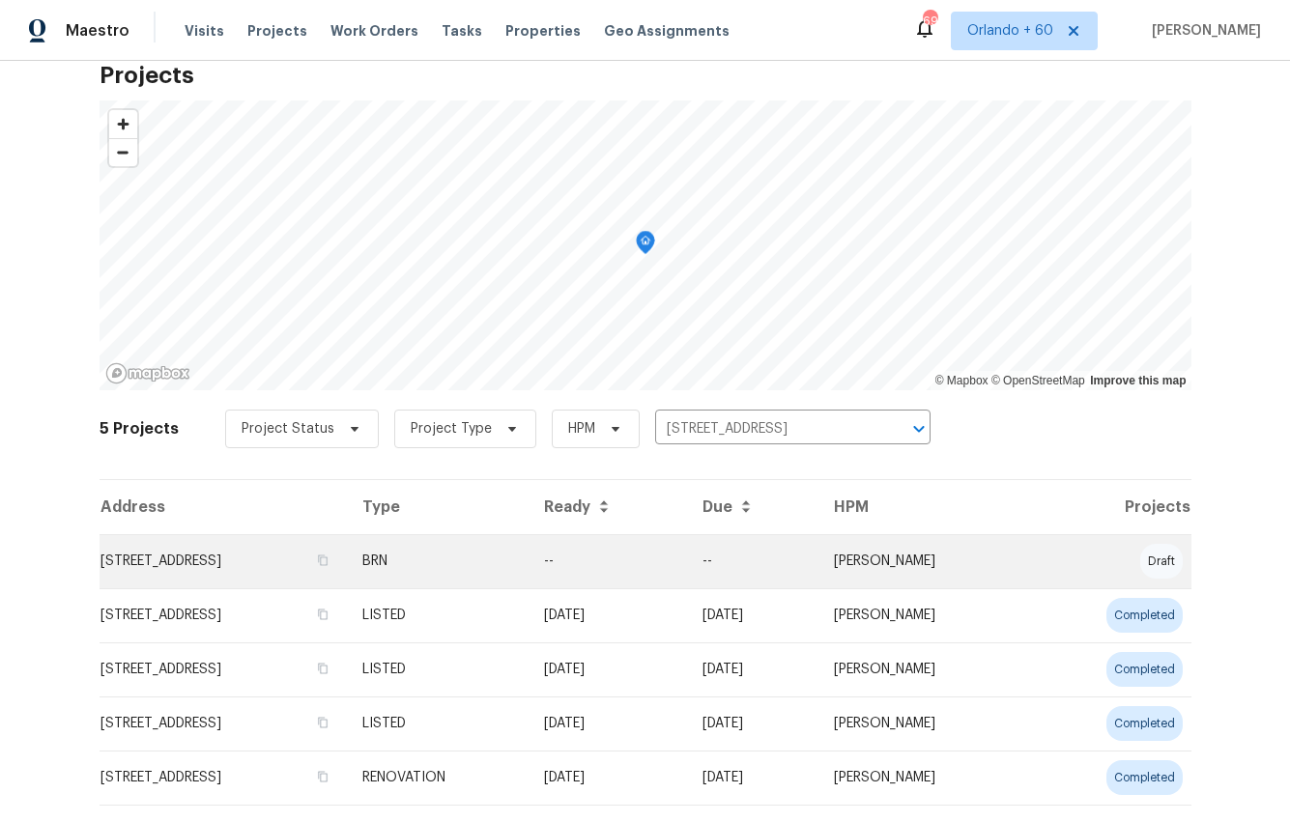
scroll to position [13, 0]
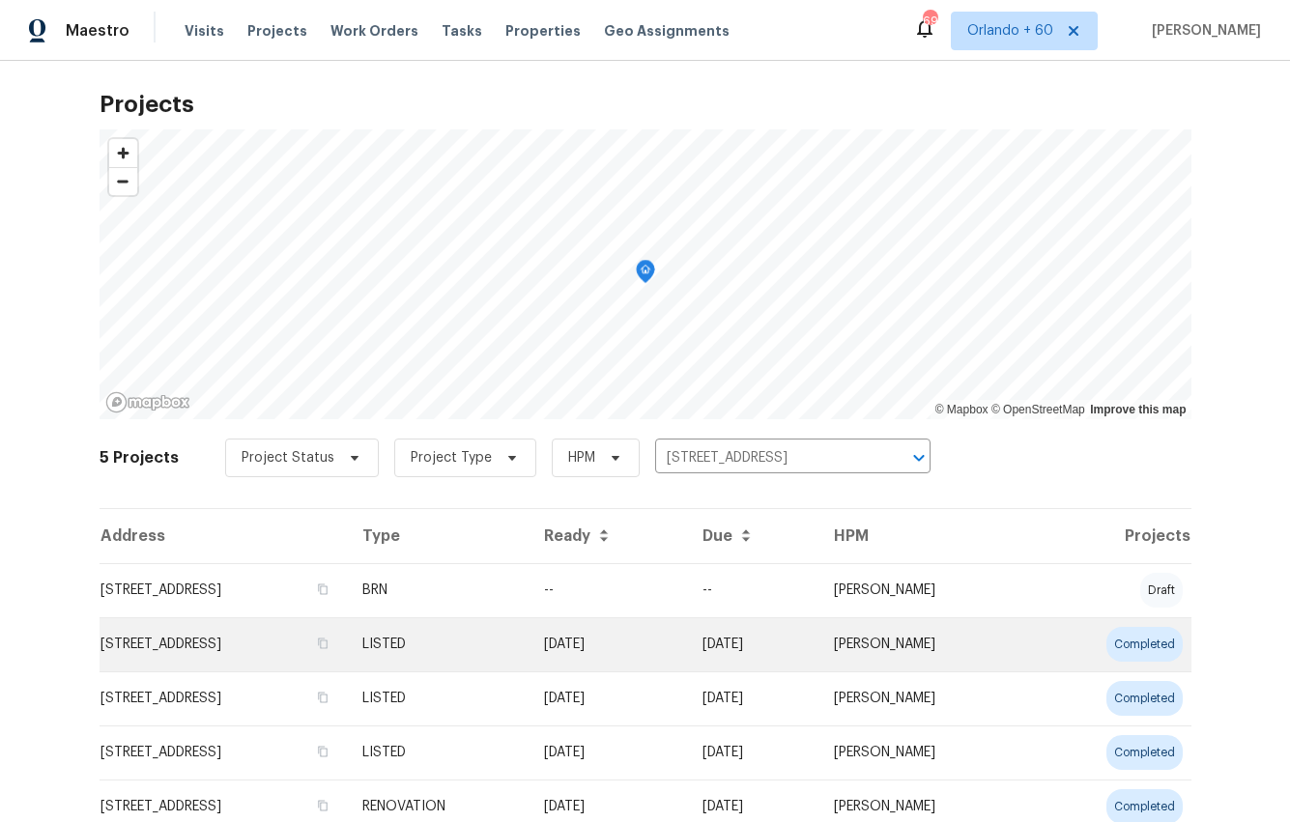
click at [270, 629] on td "[STREET_ADDRESS]" at bounding box center [223, 644] width 247 height 54
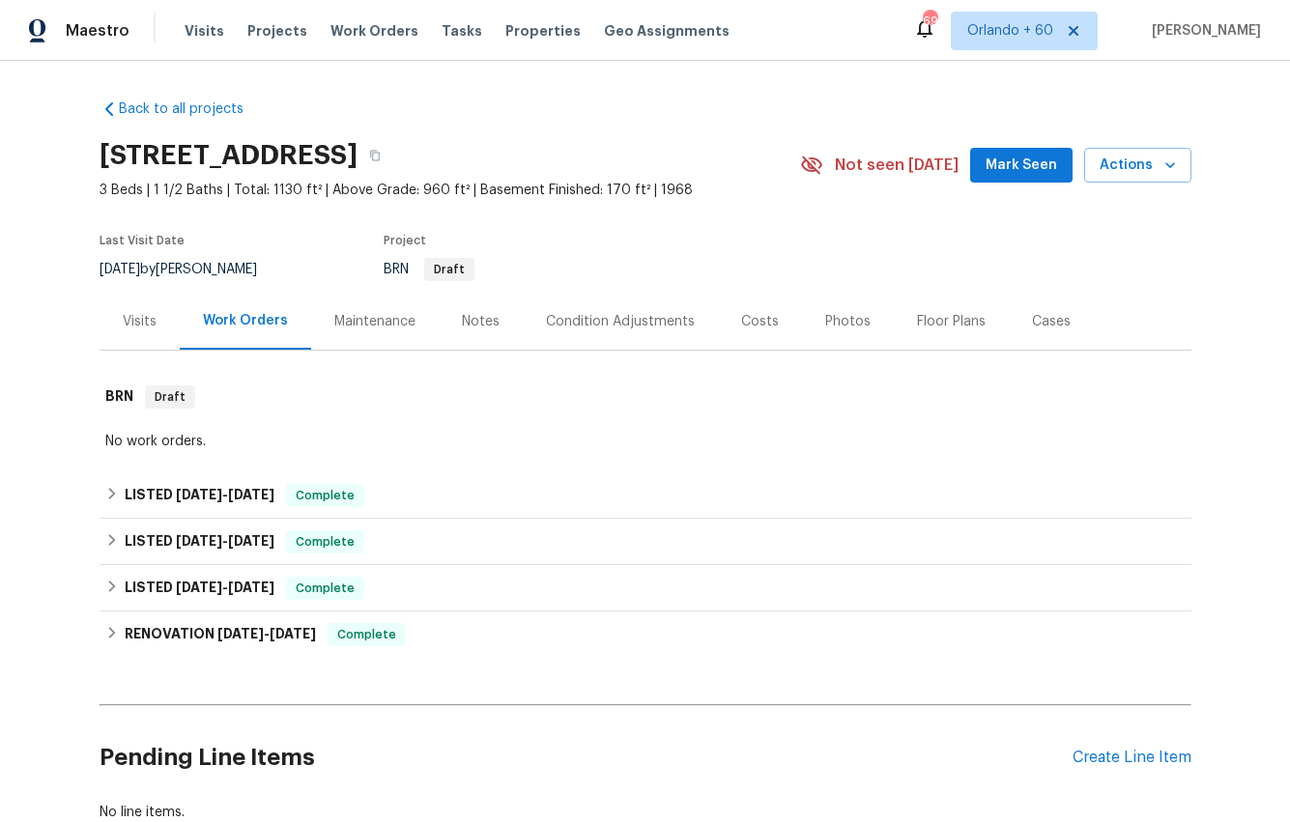
click at [373, 313] on div "Maintenance" at bounding box center [374, 321] width 81 height 19
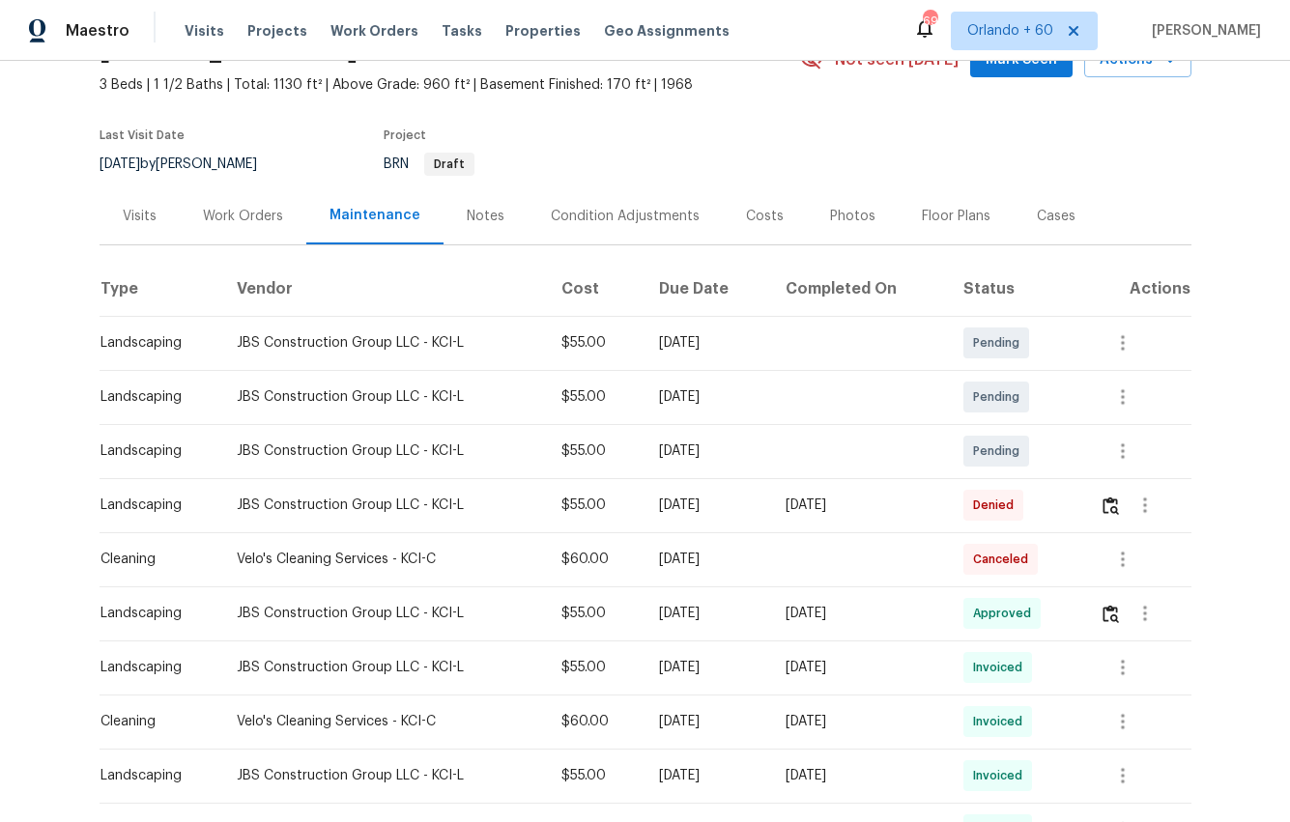
scroll to position [12, 0]
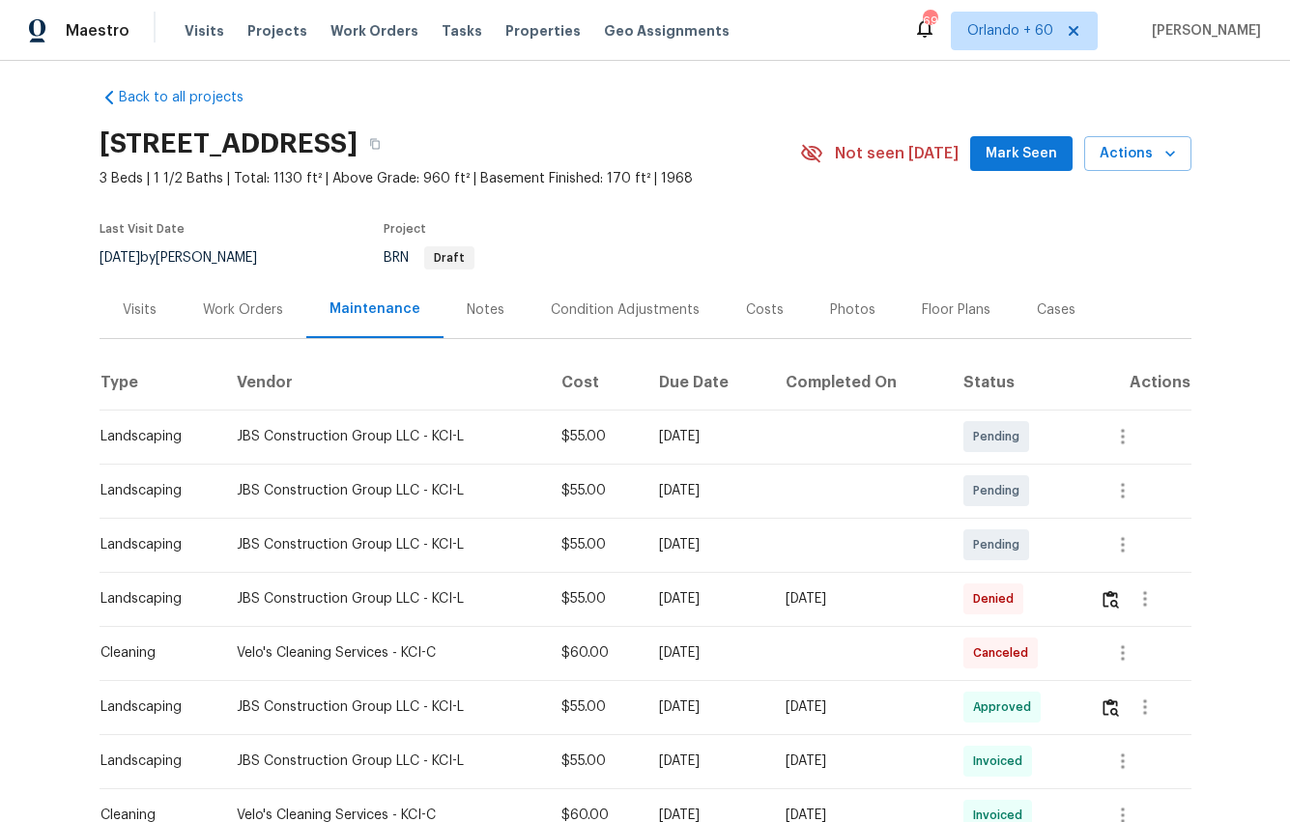
click at [118, 384] on th "Type" at bounding box center [161, 383] width 123 height 54
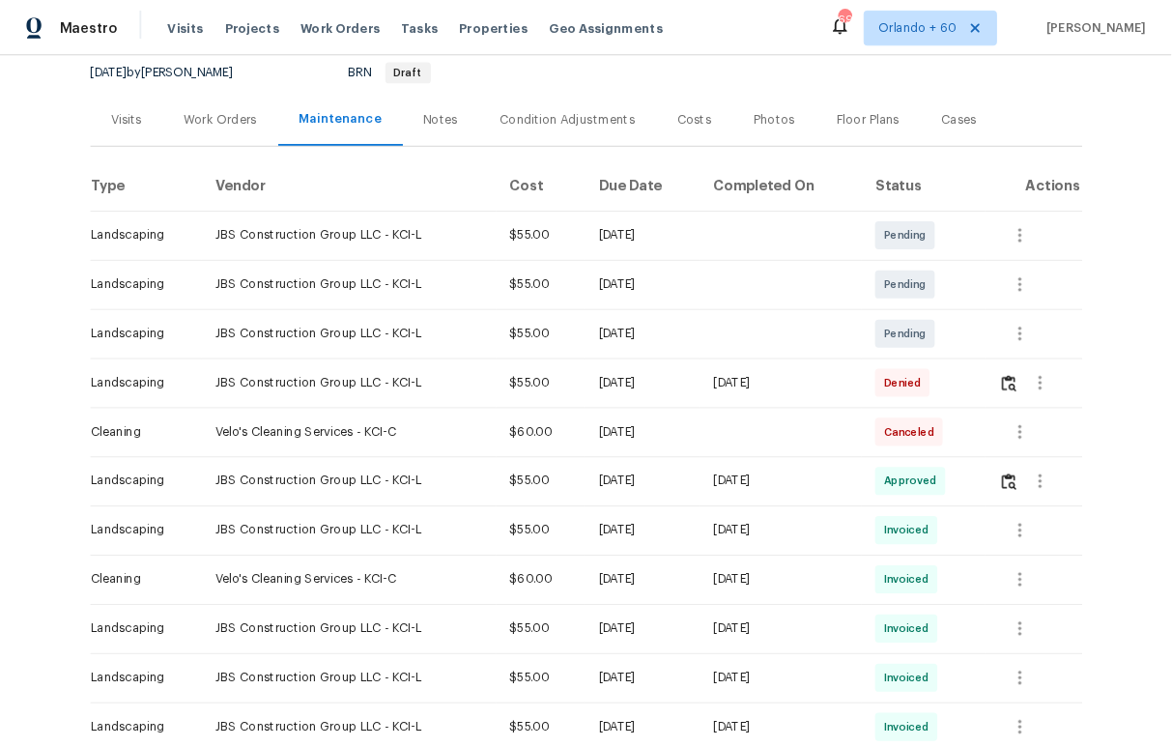
scroll to position [223, 0]
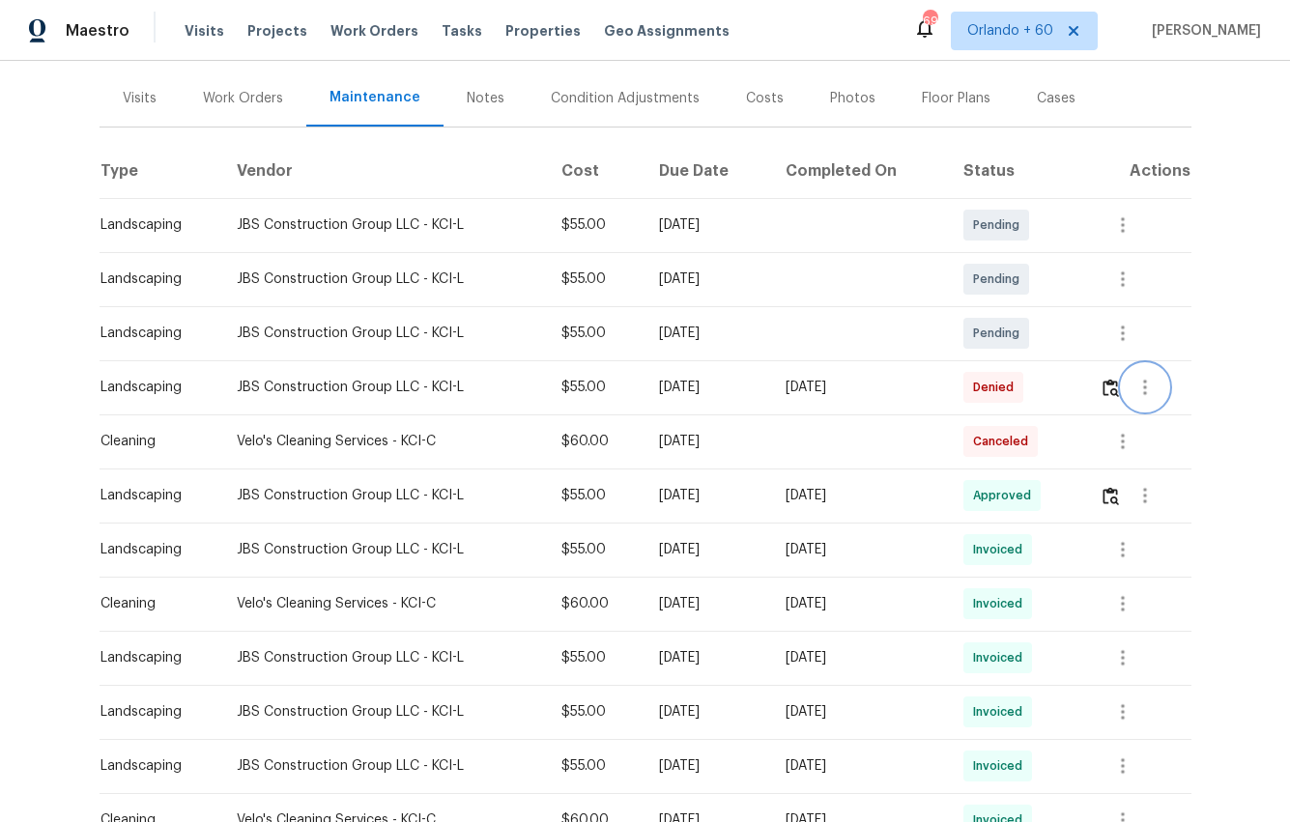
click at [1147, 393] on icon "button" at bounding box center [1145, 387] width 4 height 15
click at [1156, 416] on li "View details" at bounding box center [1194, 419] width 135 height 32
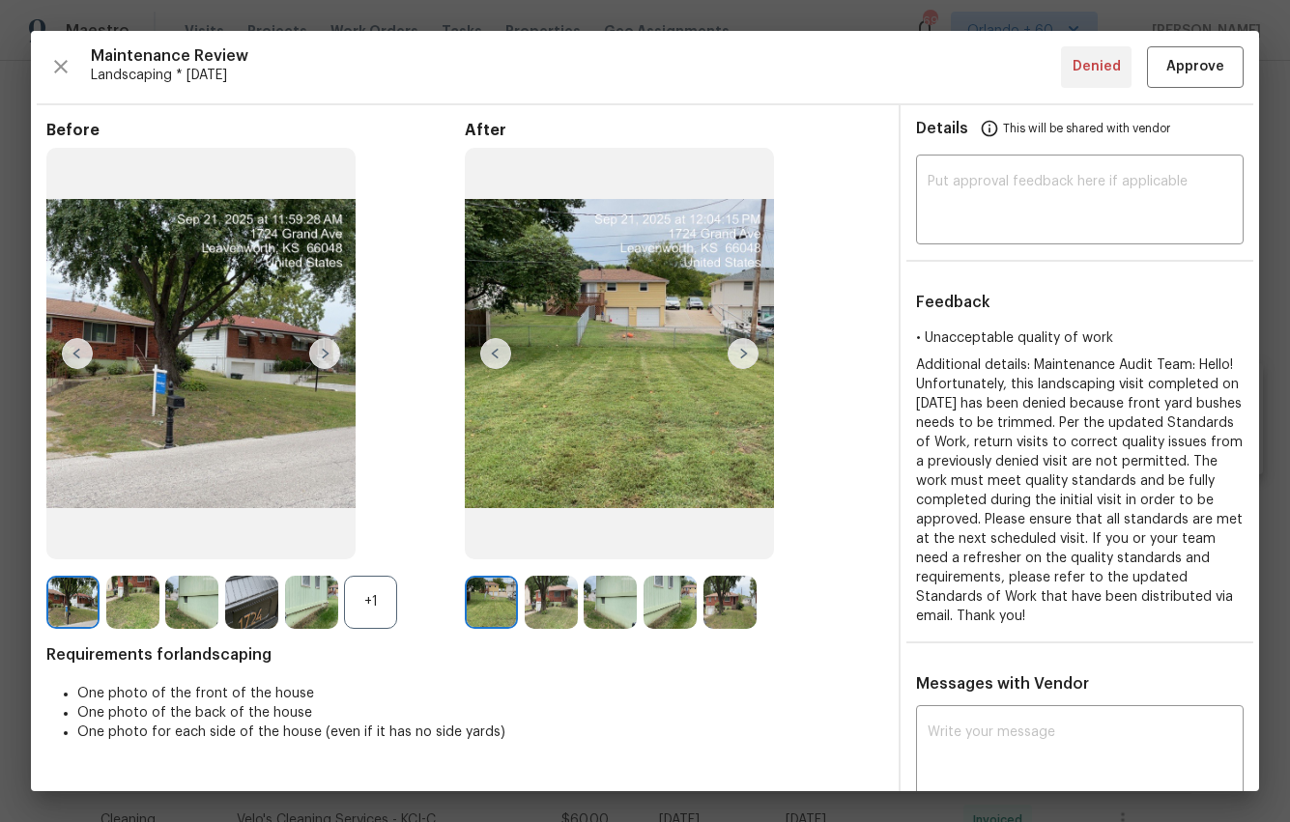
click at [704, 611] on img at bounding box center [729, 602] width 53 height 53
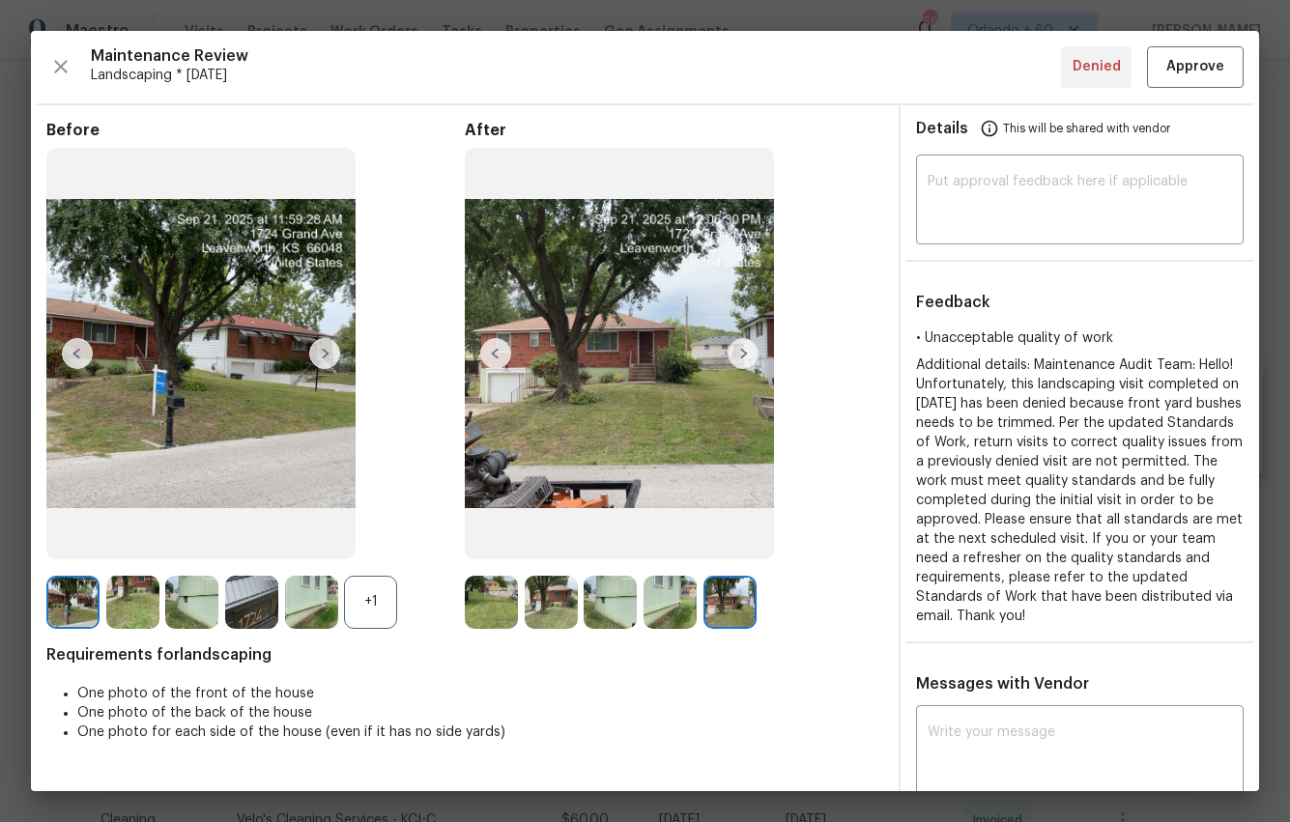
click at [690, 455] on img at bounding box center [619, 354] width 309 height 412
click at [863, 655] on span "Requirements for landscaping" at bounding box center [464, 654] width 837 height 19
click at [55, 67] on icon "button" at bounding box center [60, 66] width 23 height 23
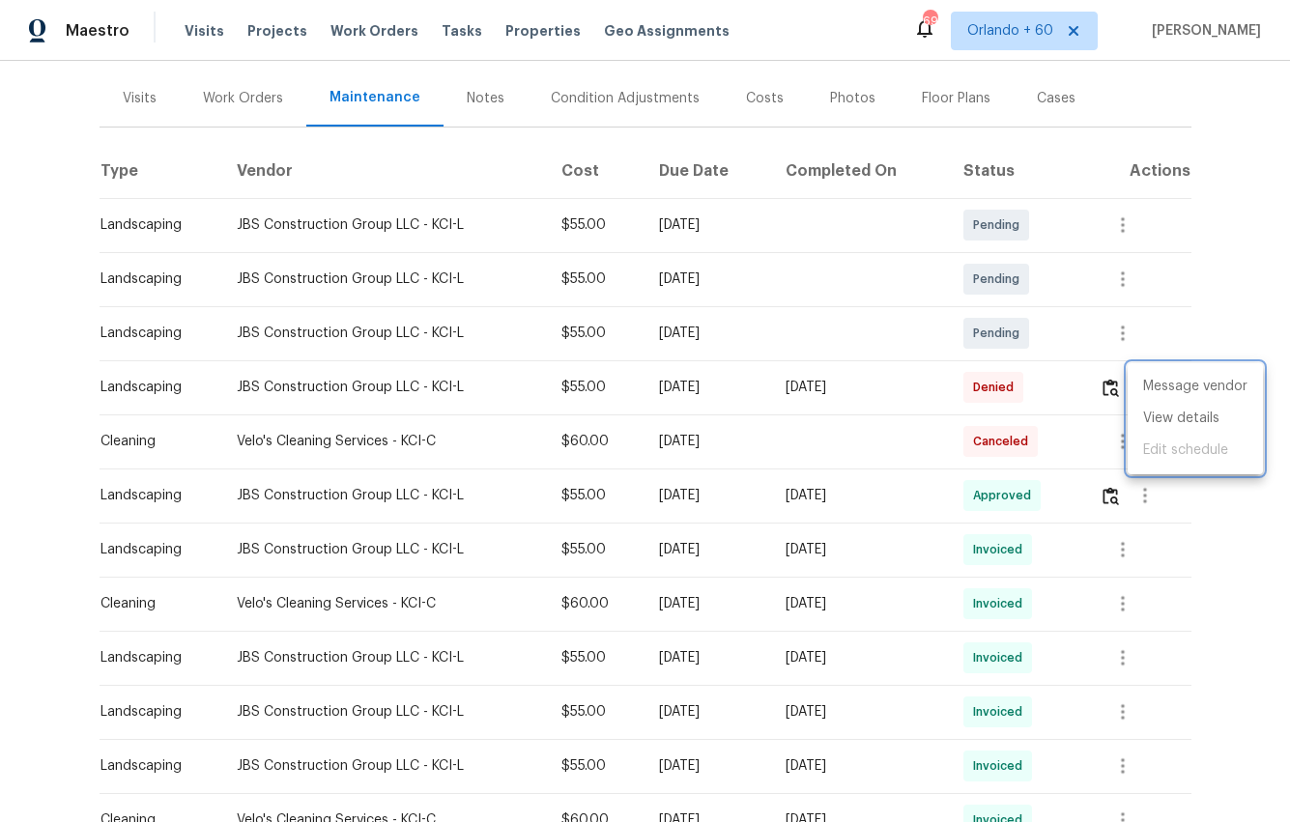
click at [1214, 260] on div at bounding box center [645, 411] width 1290 height 822
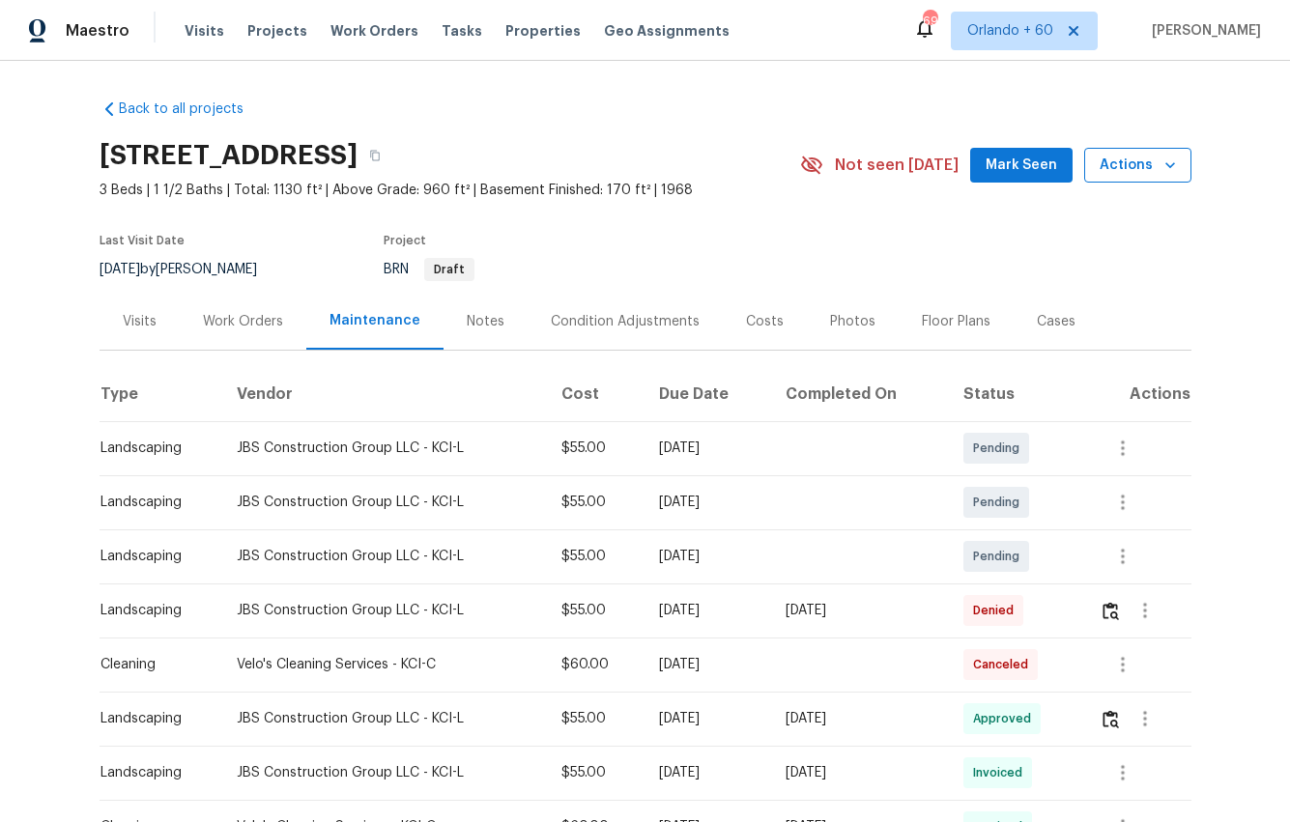
click at [1147, 164] on span "Actions" at bounding box center [1137, 166] width 76 height 24
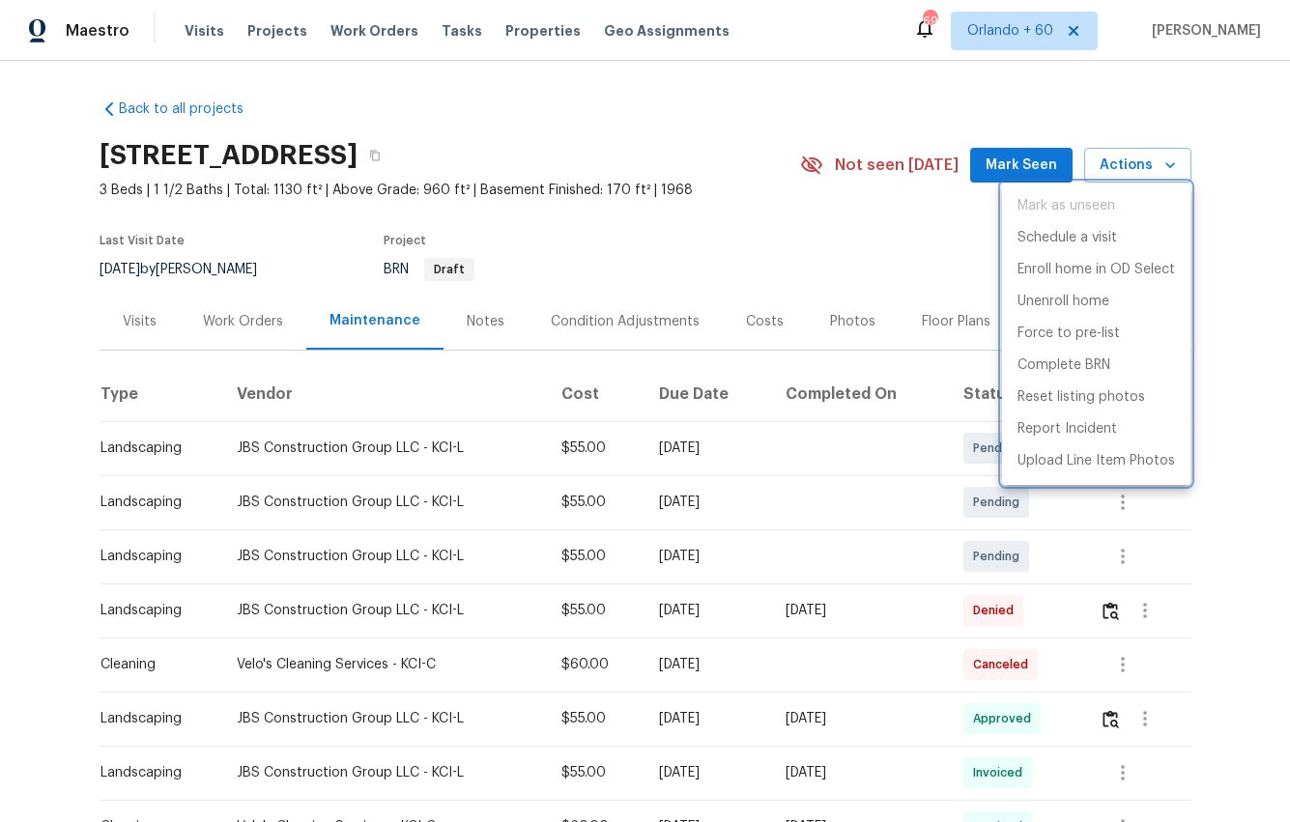
click at [1252, 211] on div at bounding box center [645, 411] width 1290 height 822
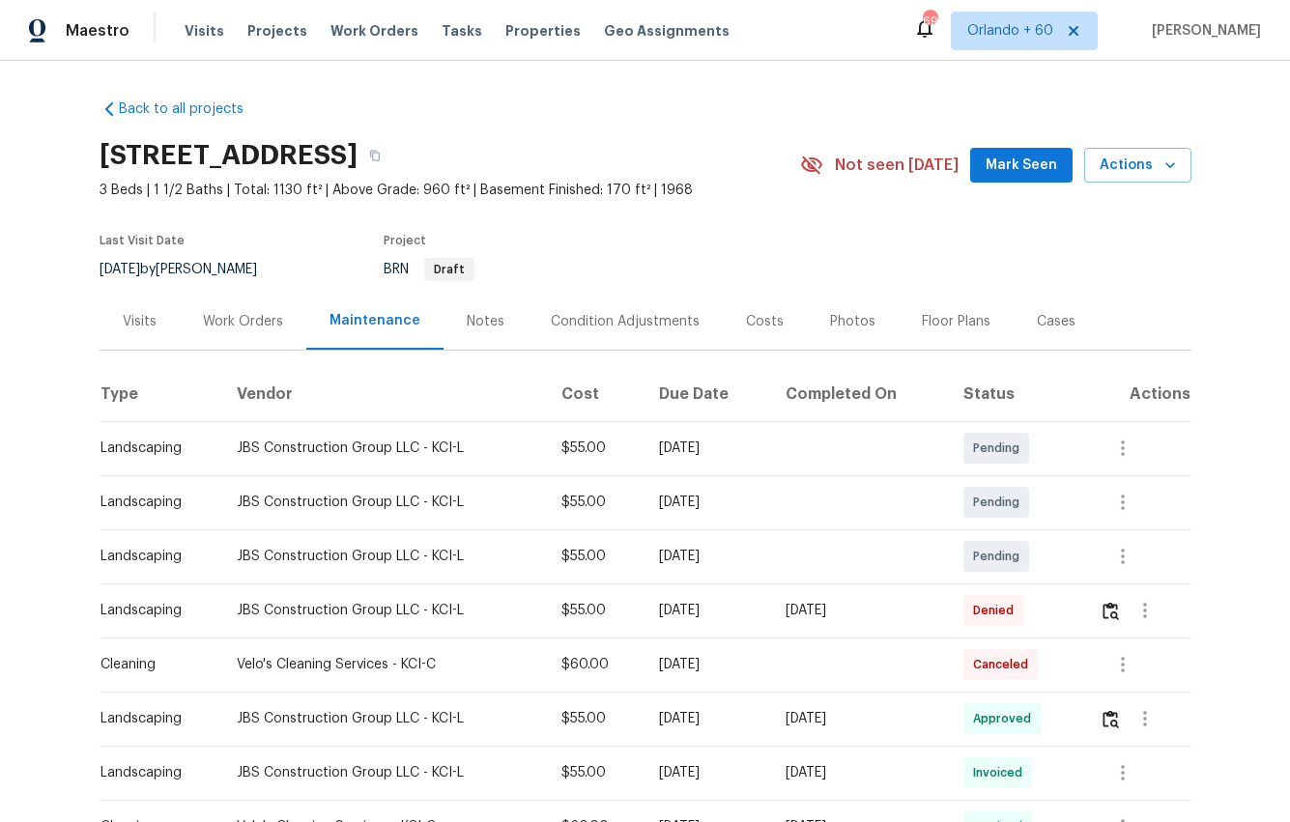
click at [126, 319] on div "Visits" at bounding box center [140, 321] width 34 height 19
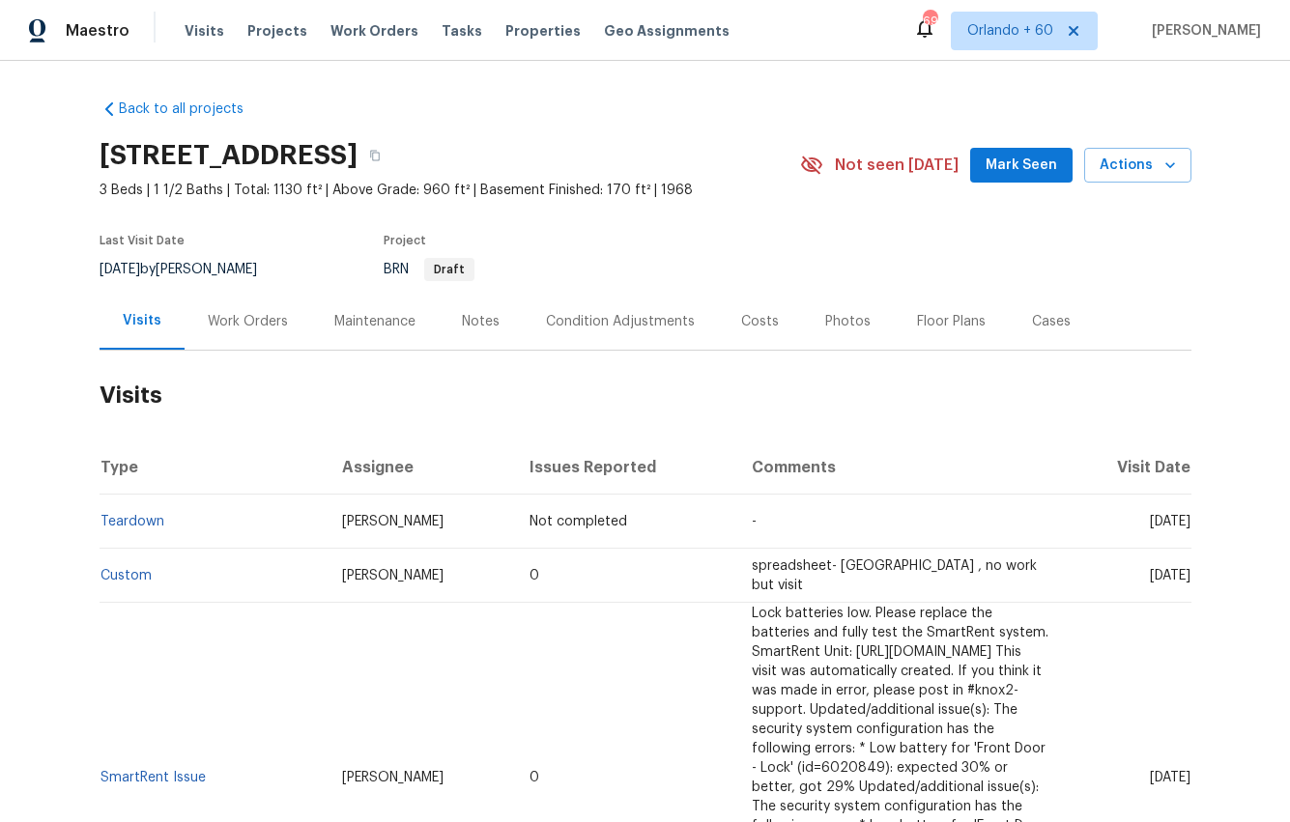
click at [230, 323] on div "Work Orders" at bounding box center [248, 321] width 80 height 19
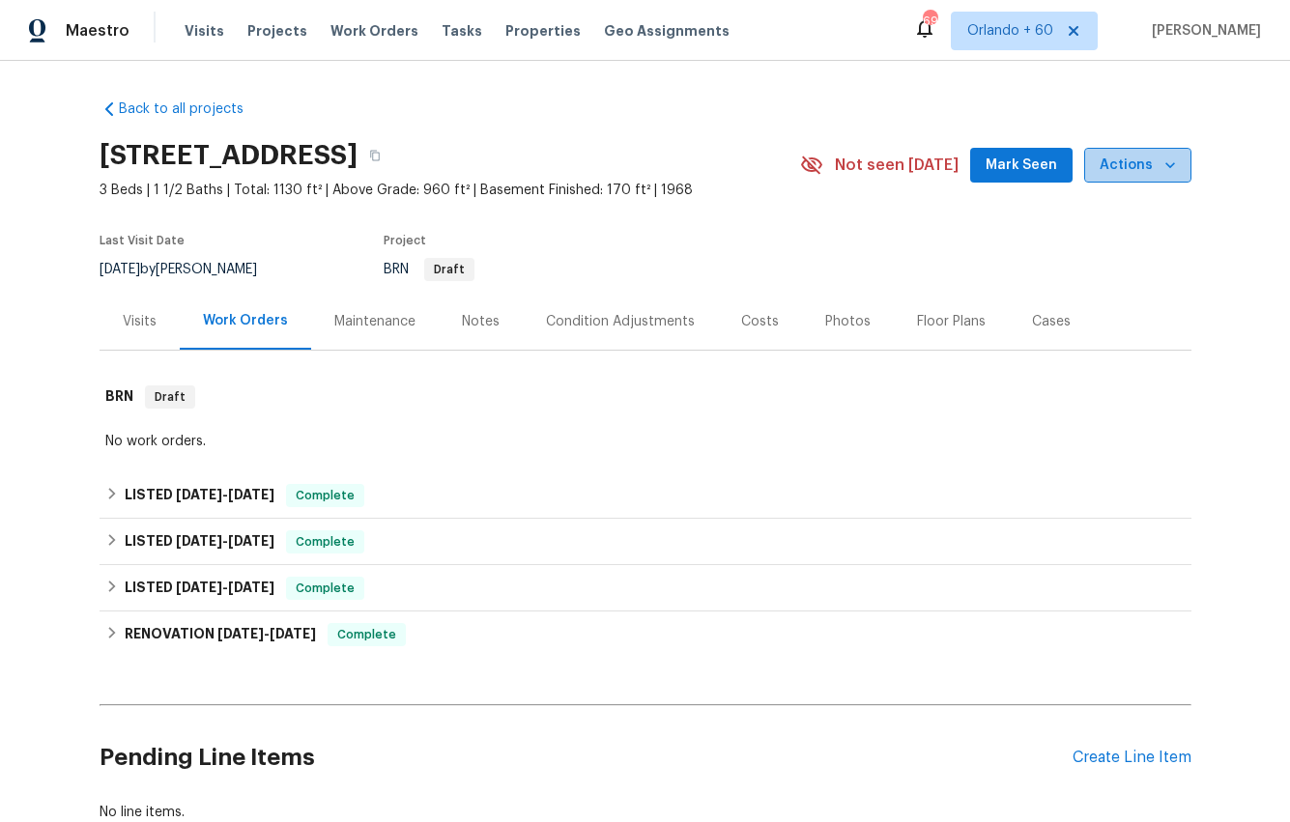
click at [1161, 165] on icon "button" at bounding box center [1169, 165] width 19 height 19
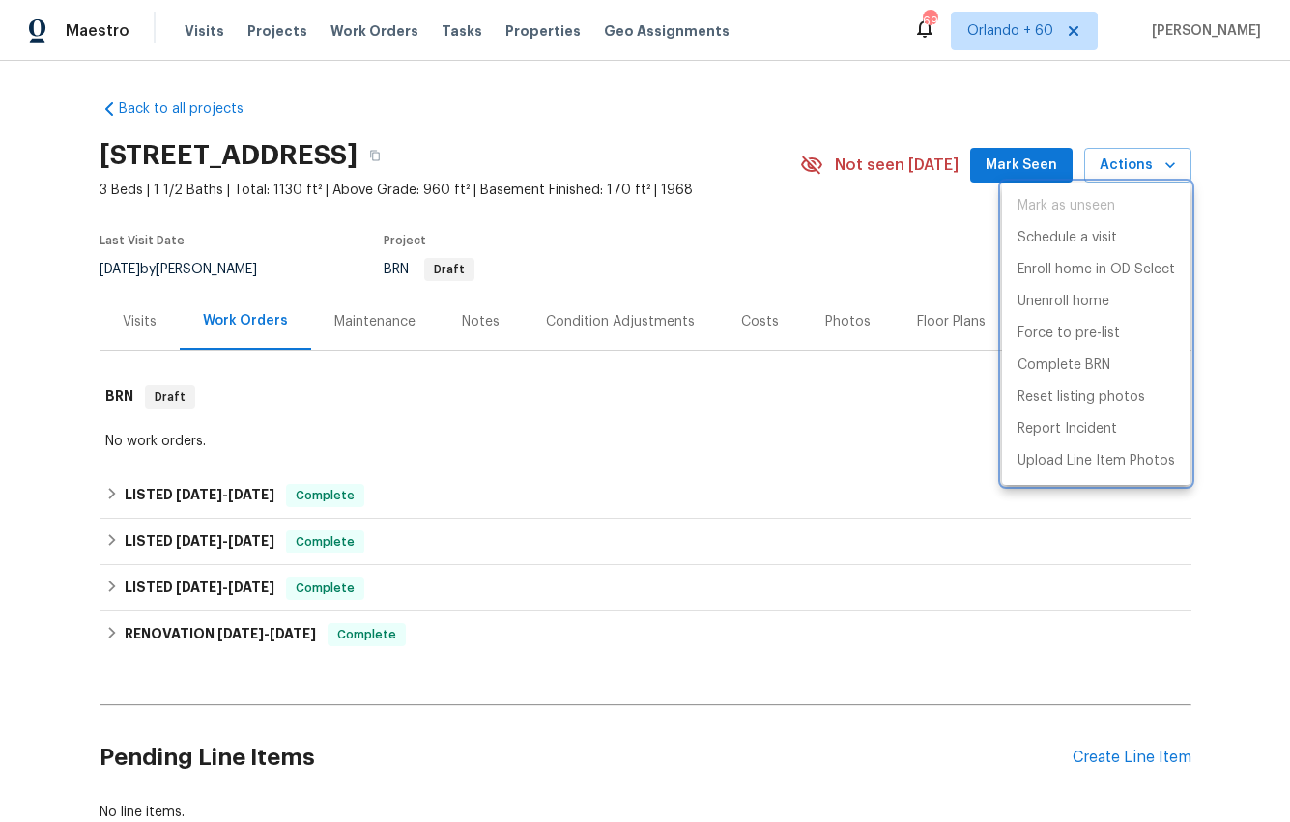
click at [1214, 224] on div at bounding box center [645, 411] width 1290 height 822
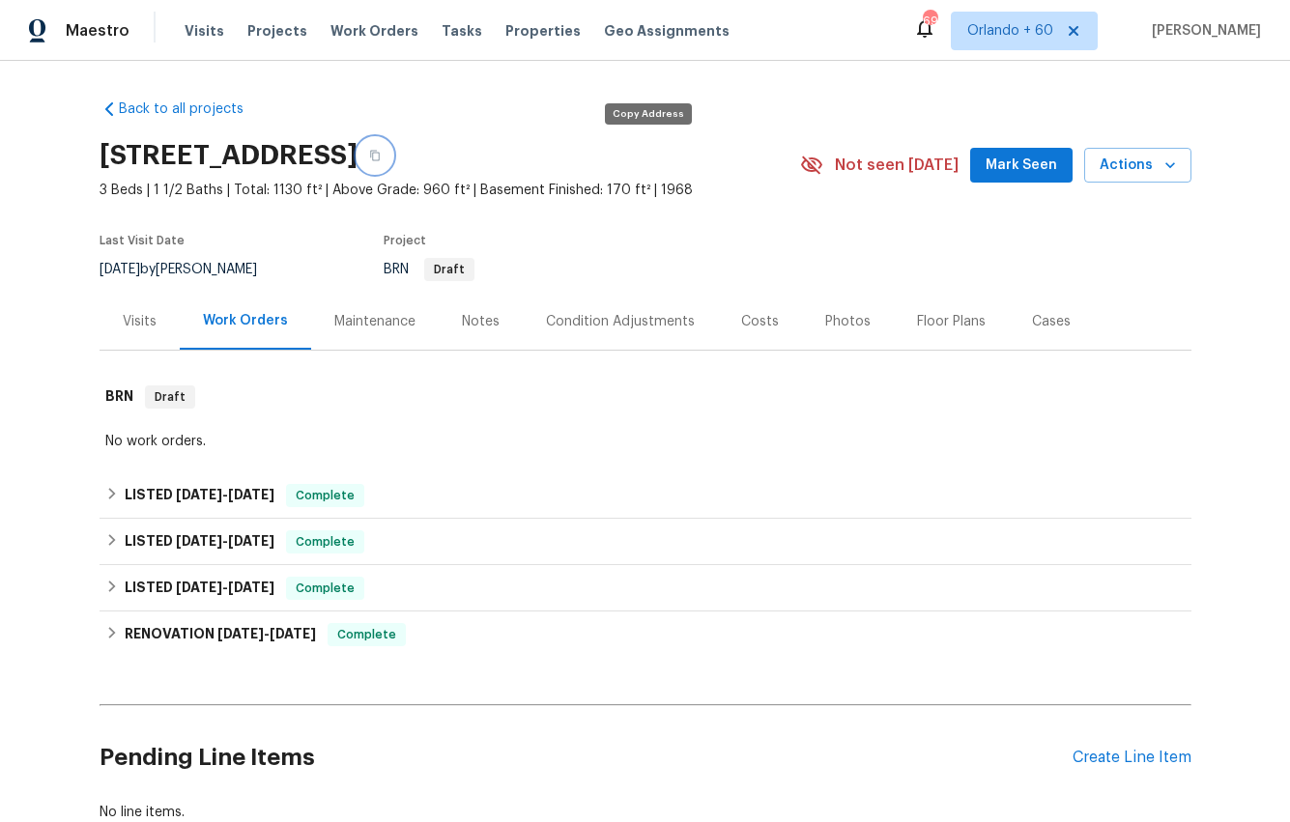
click at [381, 155] on icon "button" at bounding box center [375, 156] width 12 height 12
